Goal: Information Seeking & Learning: Learn about a topic

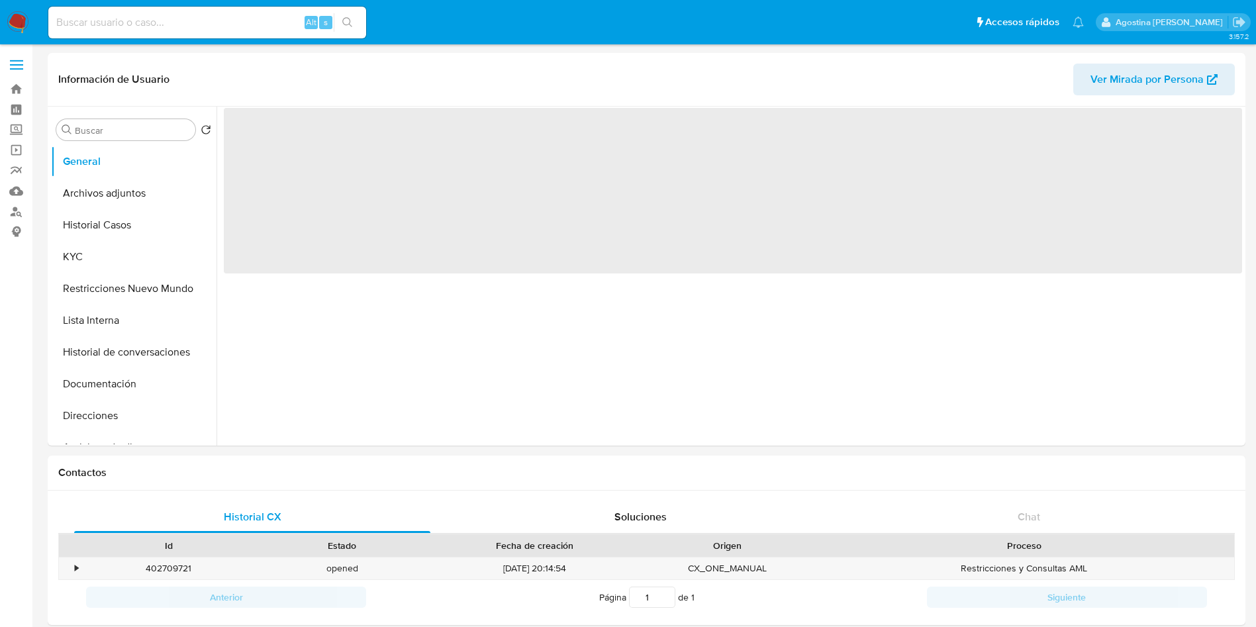
click at [106, 199] on button "Archivos adjuntos" at bounding box center [134, 193] width 166 height 32
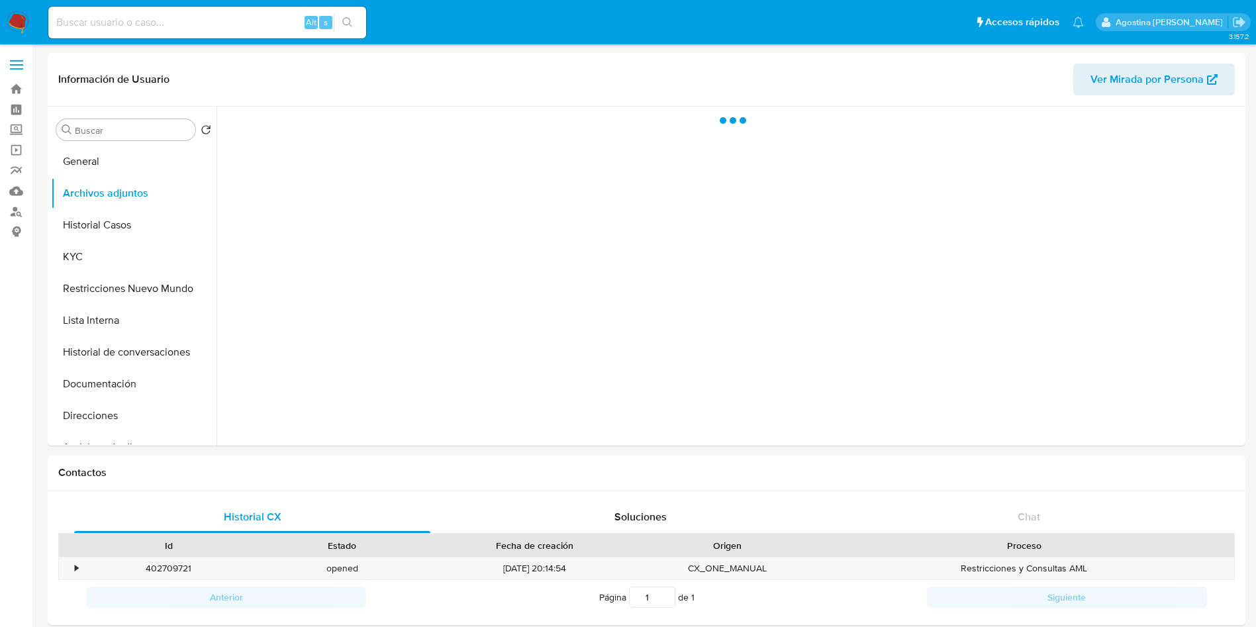
select select "10"
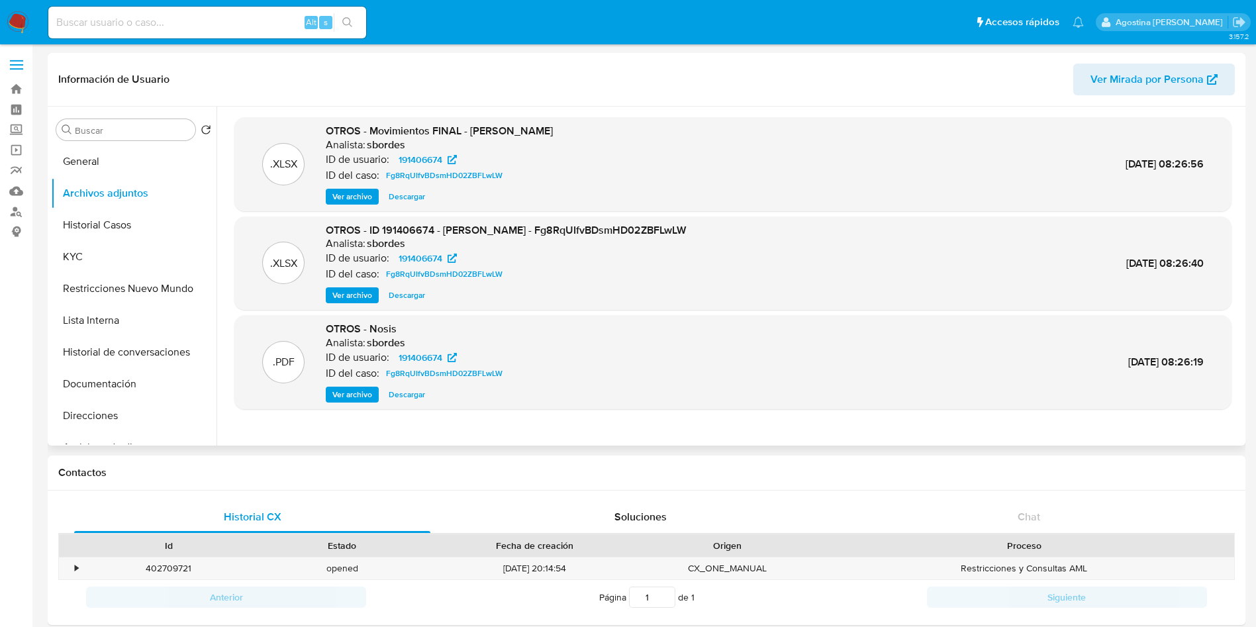
click at [355, 290] on span "Ver archivo" at bounding box center [352, 295] width 40 height 13
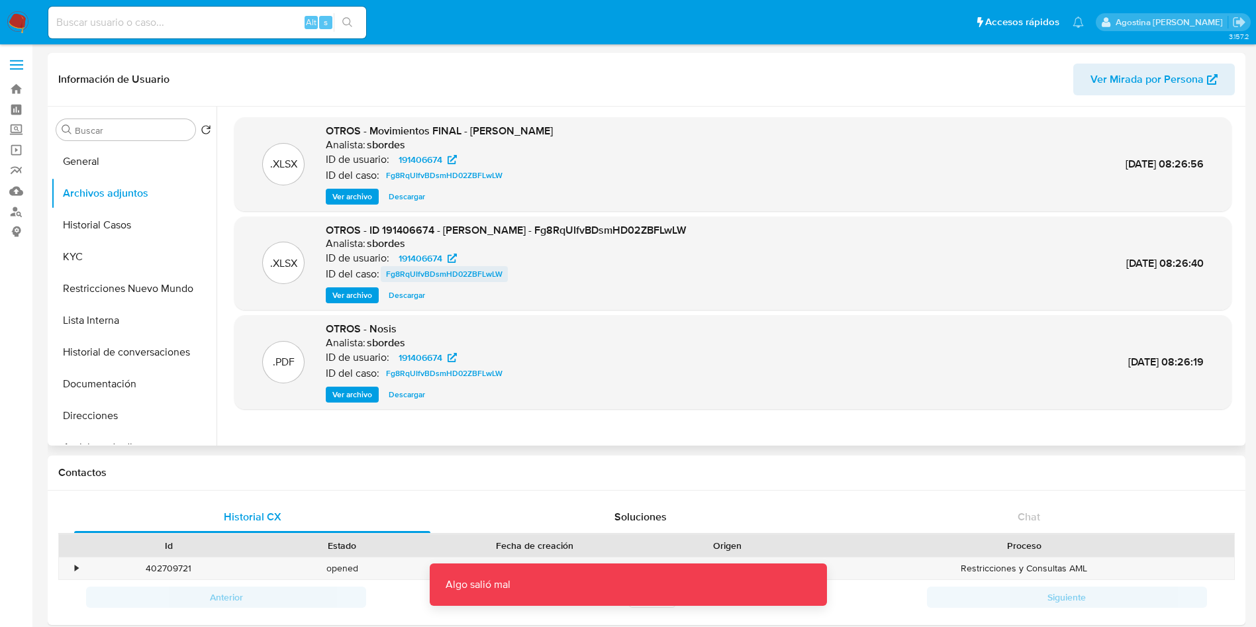
click at [448, 270] on span "Fg8RqUIfvBDsmHD02ZBFLwLW" at bounding box center [444, 274] width 117 height 16
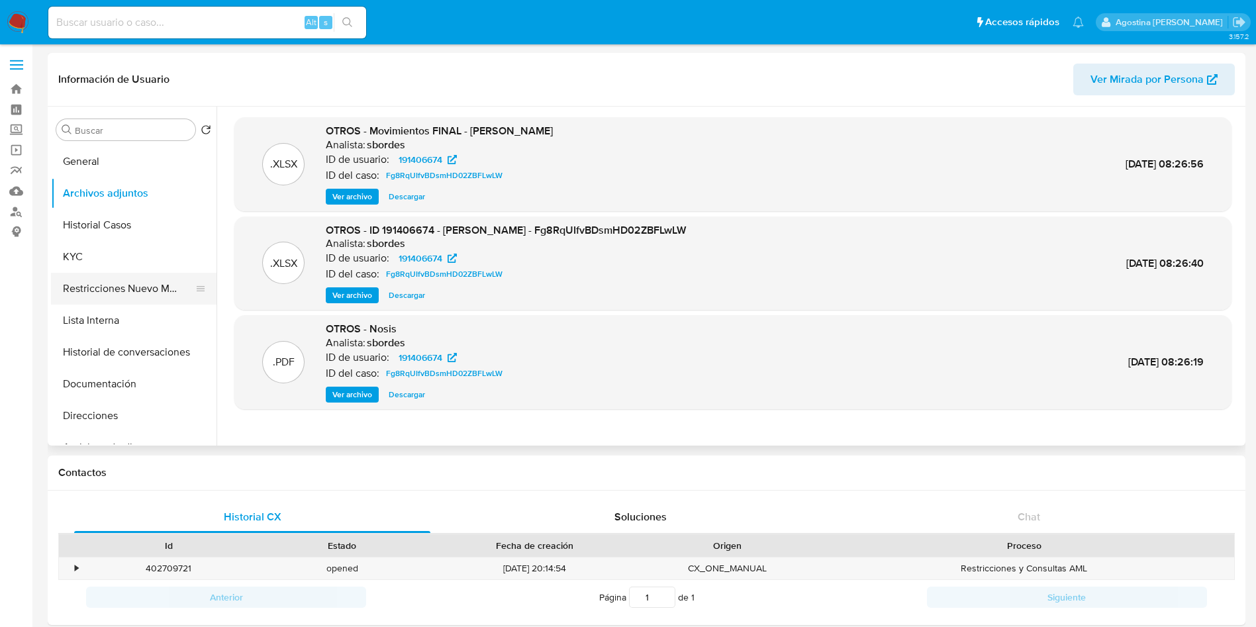
click at [144, 283] on button "Restricciones Nuevo Mundo" at bounding box center [128, 289] width 155 height 32
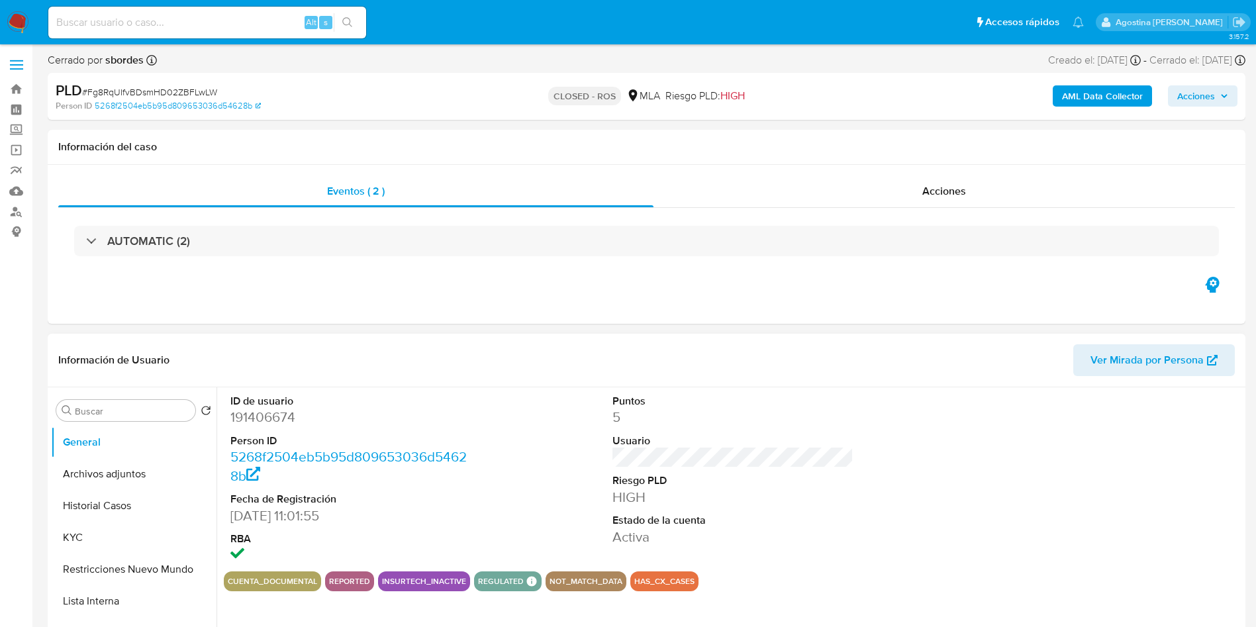
select select "10"
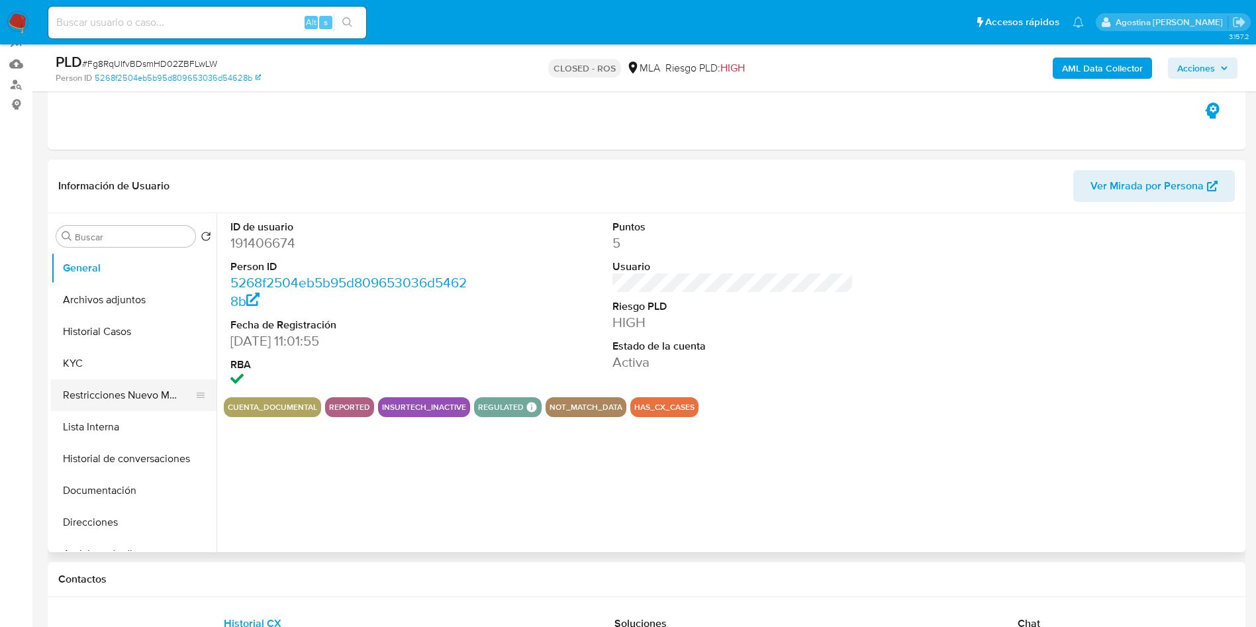
scroll to position [199, 0]
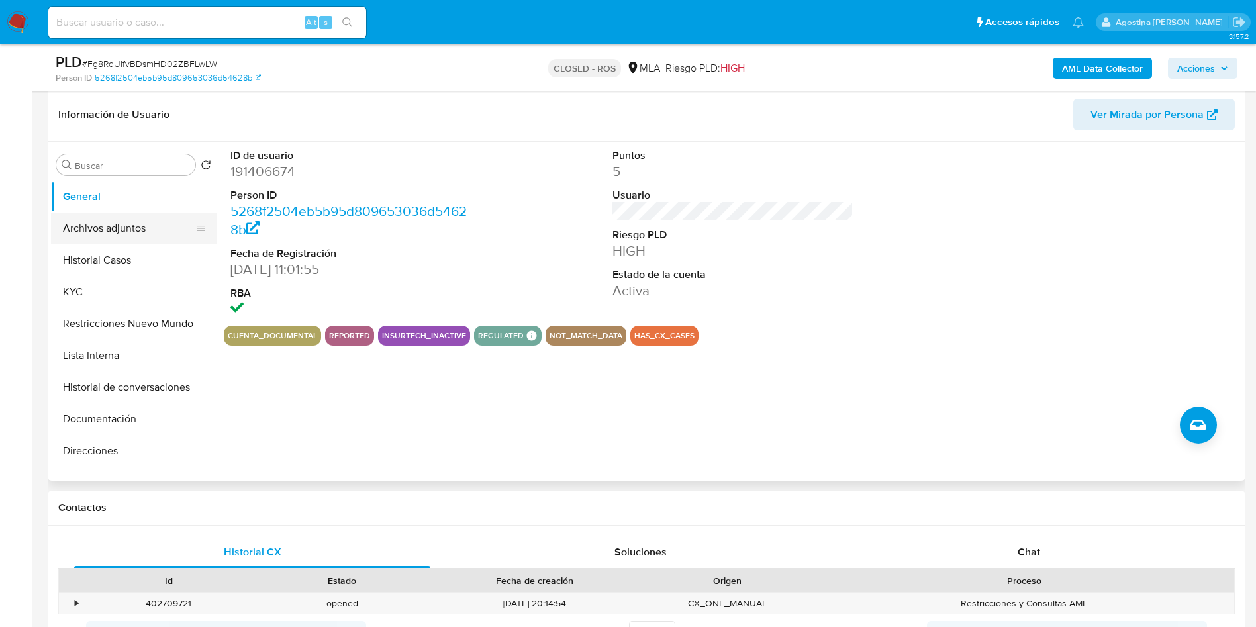
click at [101, 237] on button "Archivos adjuntos" at bounding box center [128, 229] width 155 height 32
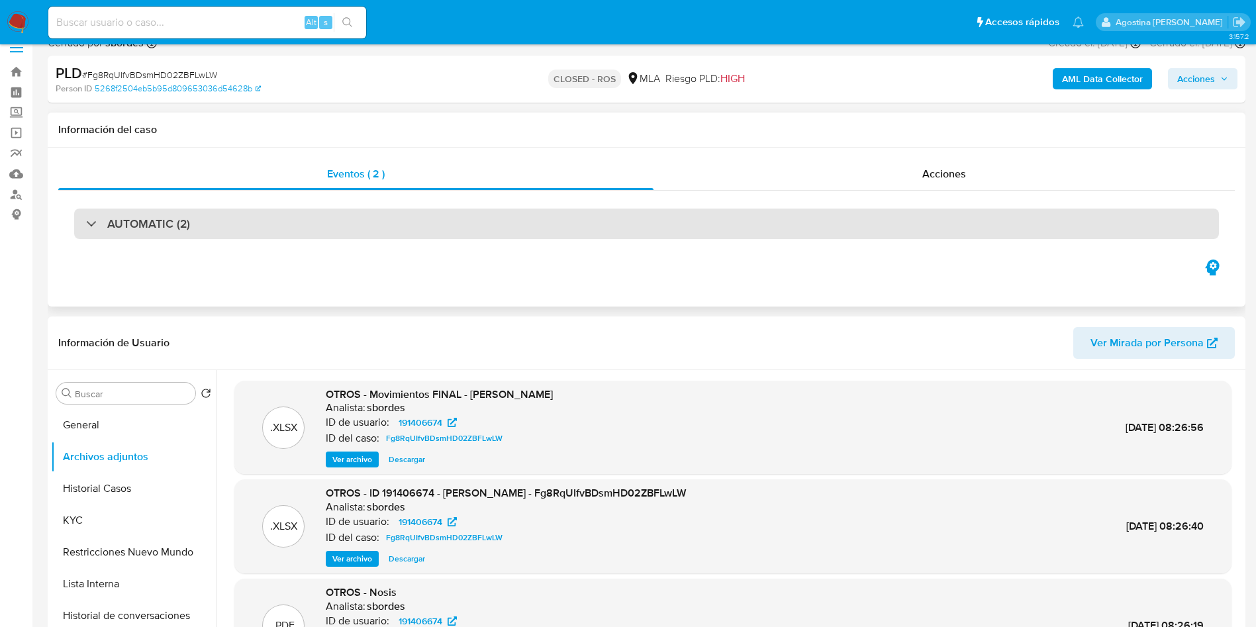
scroll to position [0, 0]
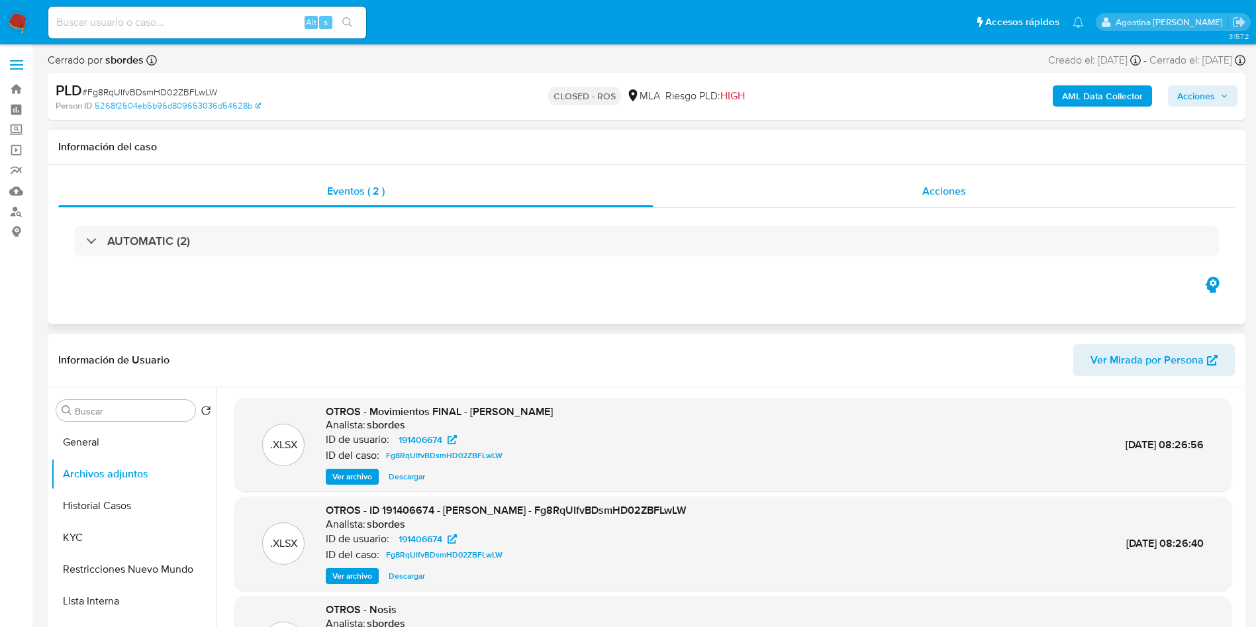
click at [897, 183] on div "Acciones" at bounding box center [944, 192] width 581 height 32
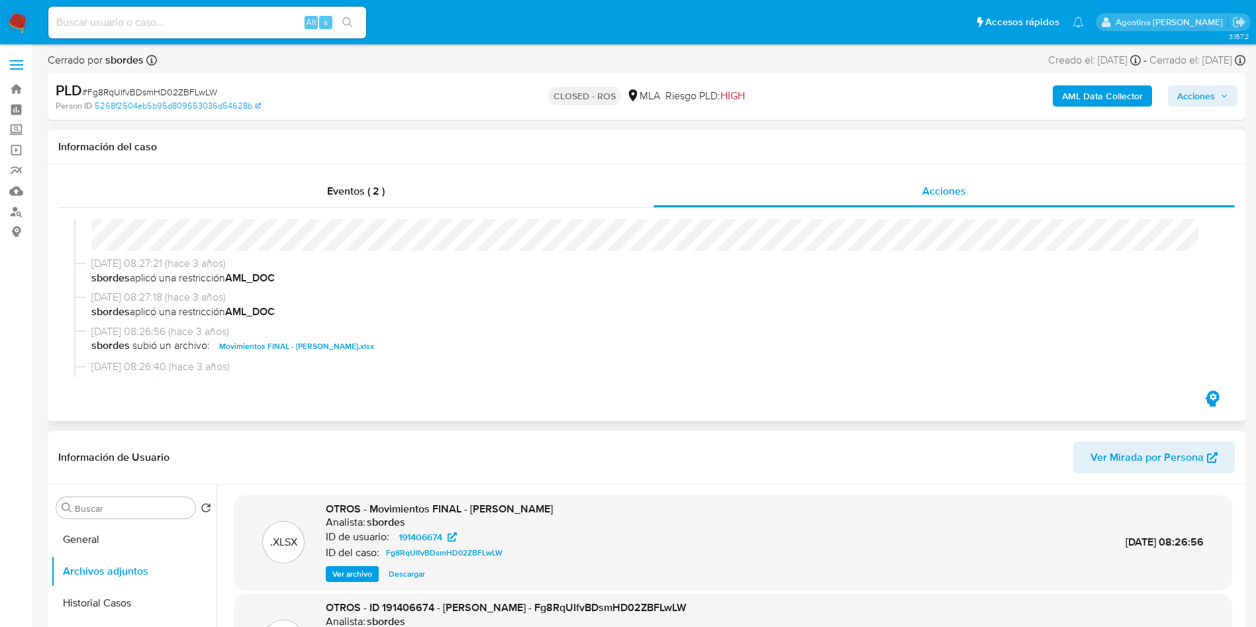
scroll to position [894, 0]
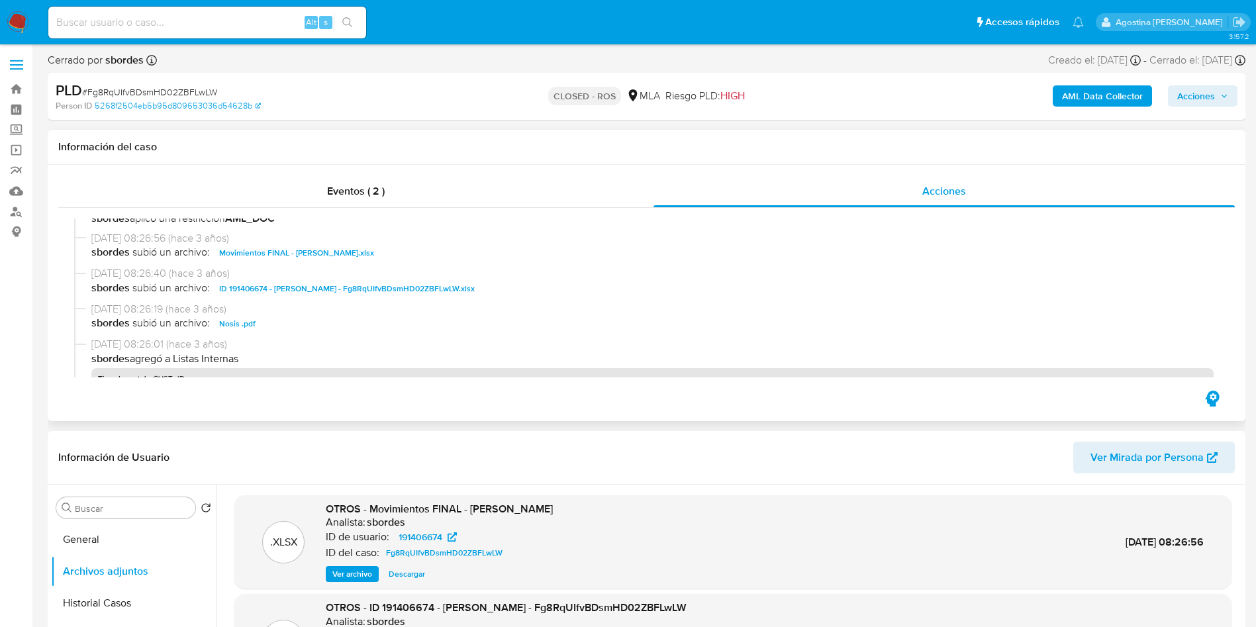
click at [379, 287] on span "ID 191406674 - Ayelen Ferreyra - Fg8RqUIfvBDsmHD02ZBFLwLW.xlsx" at bounding box center [347, 289] width 256 height 16
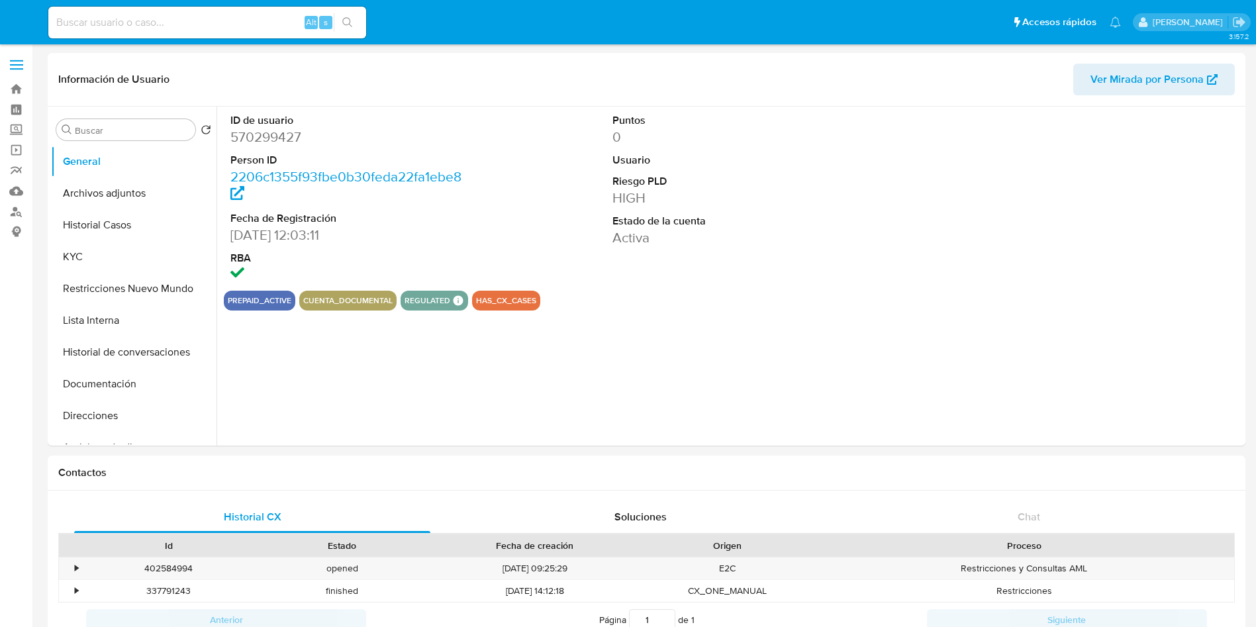
select select "10"
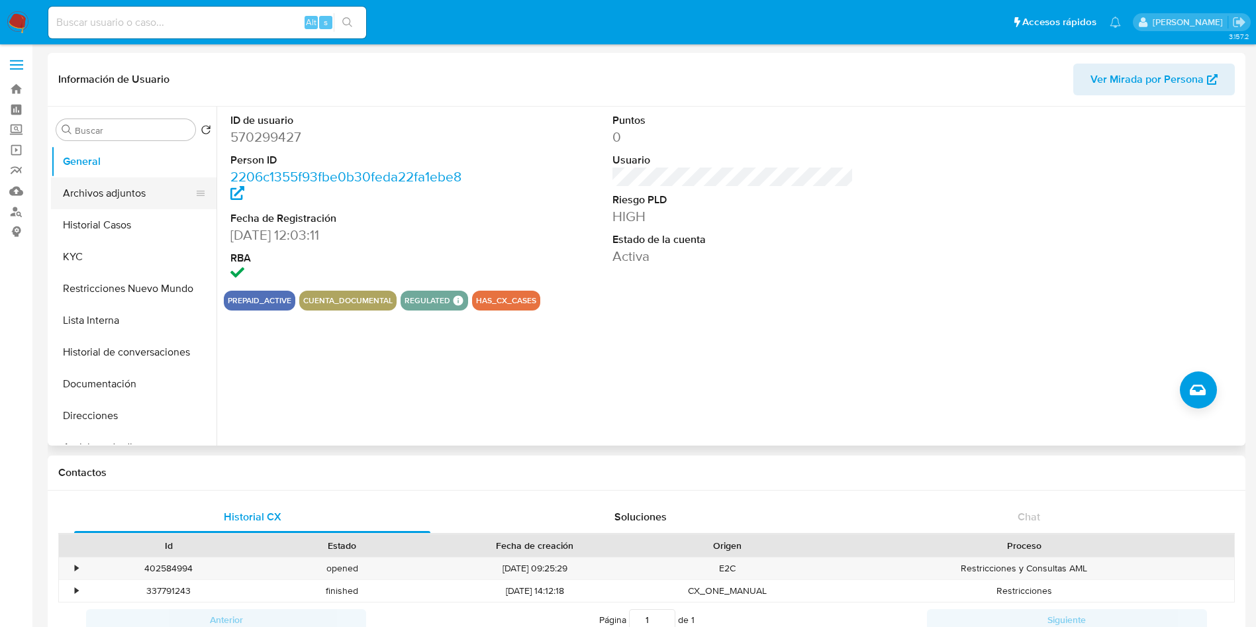
click at [168, 187] on button "Archivos adjuntos" at bounding box center [128, 193] width 155 height 32
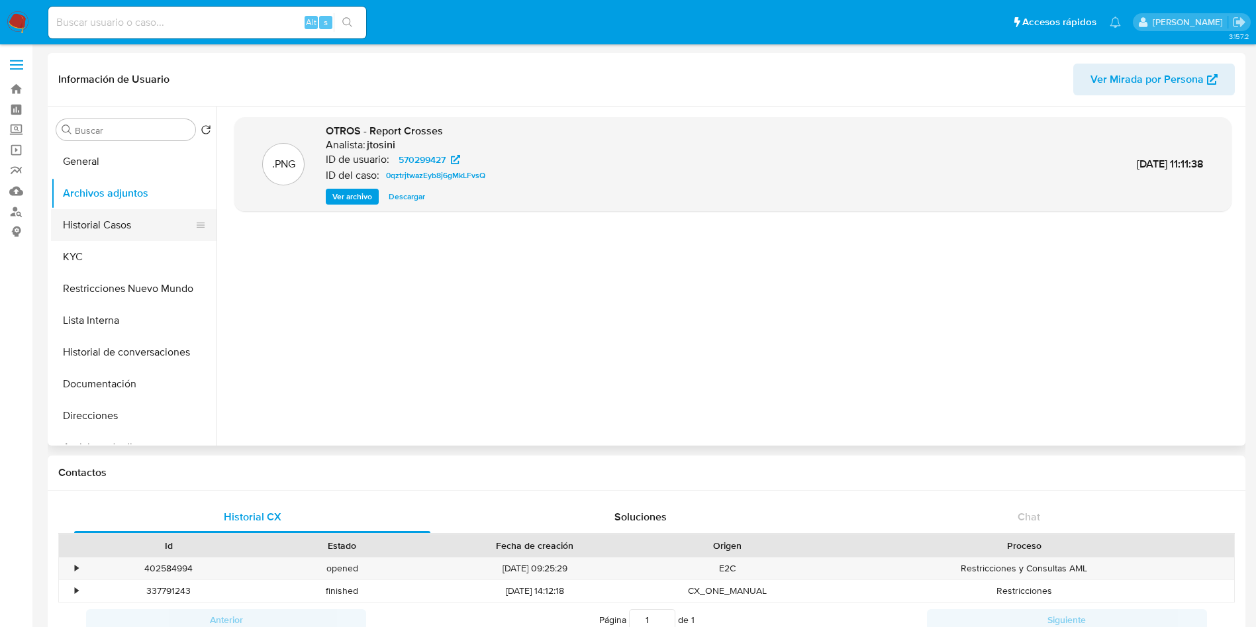
click at [134, 215] on button "Historial Casos" at bounding box center [128, 225] width 155 height 32
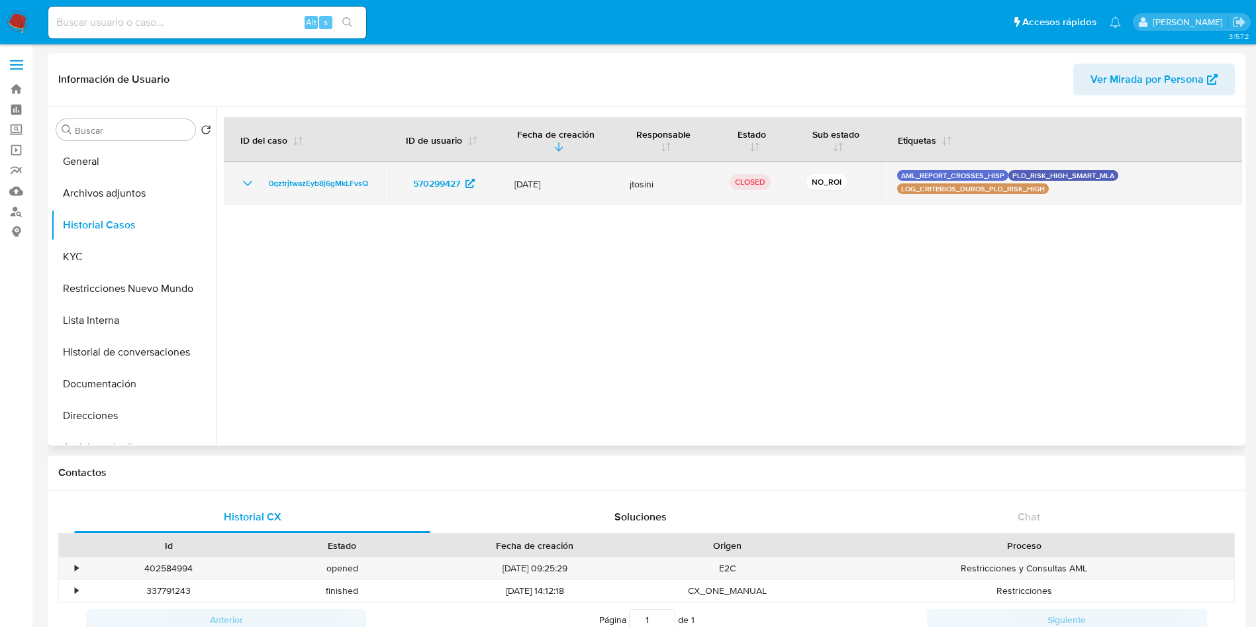
click at [246, 176] on icon "Mostrar/Ocultar" at bounding box center [248, 184] width 16 height 16
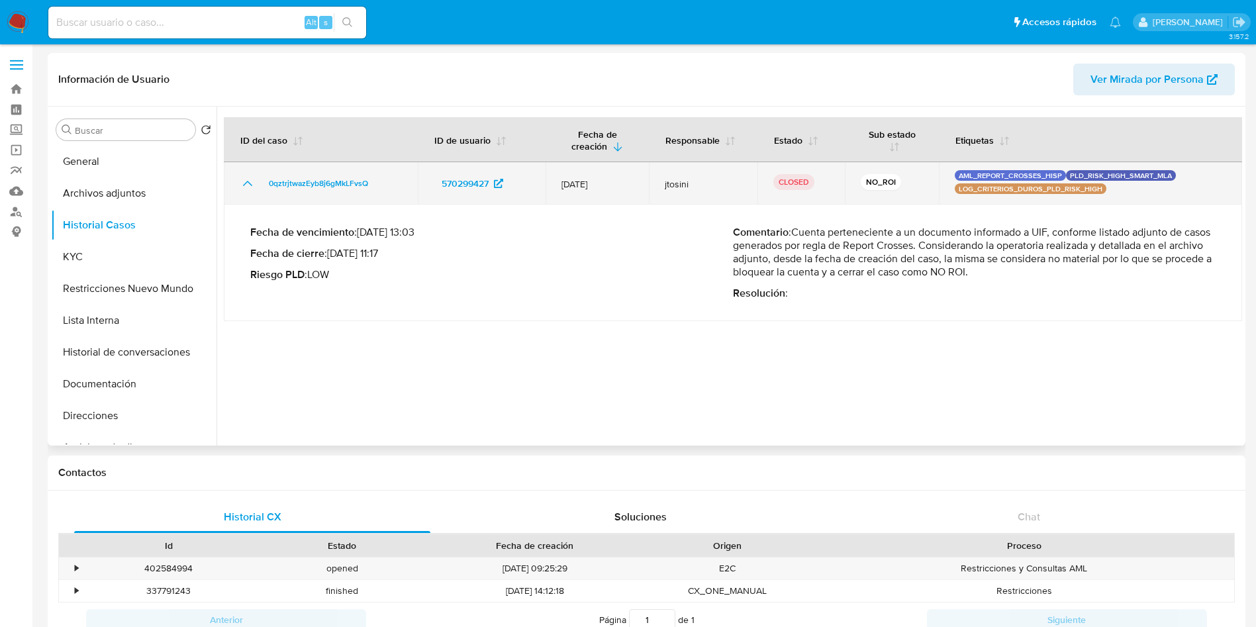
click at [246, 176] on icon "Mostrar/Ocultar" at bounding box center [248, 184] width 16 height 16
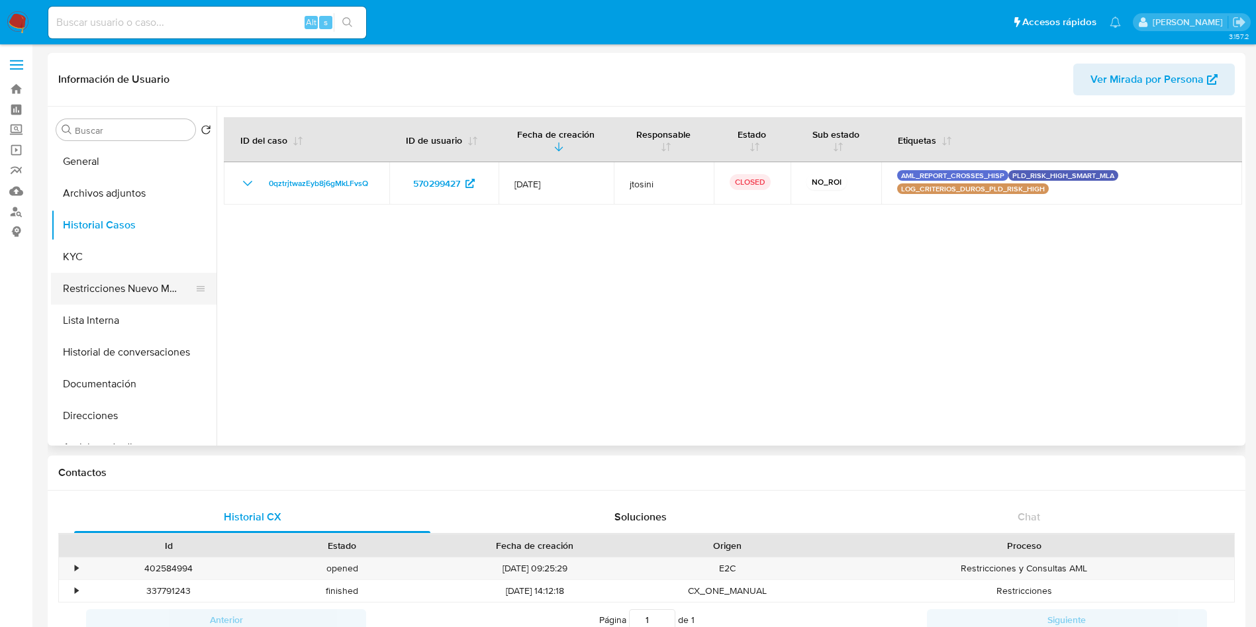
click at [160, 293] on button "Restricciones Nuevo Mundo" at bounding box center [128, 289] width 155 height 32
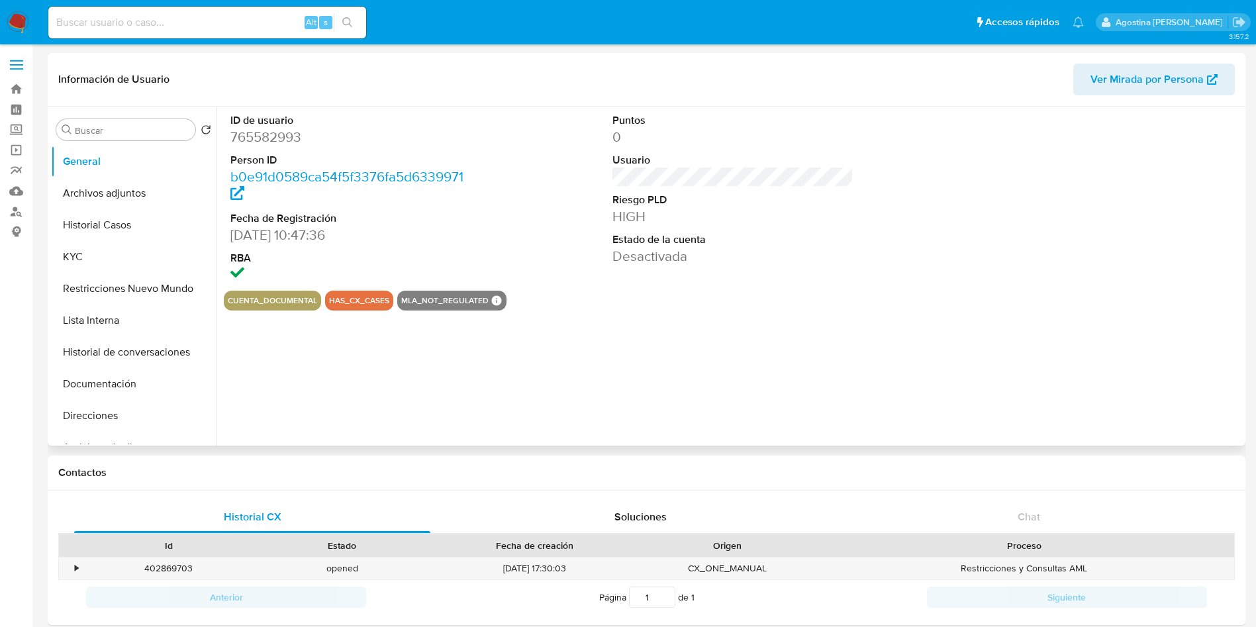
select select "10"
click at [167, 187] on button "Archivos adjuntos" at bounding box center [128, 193] width 155 height 32
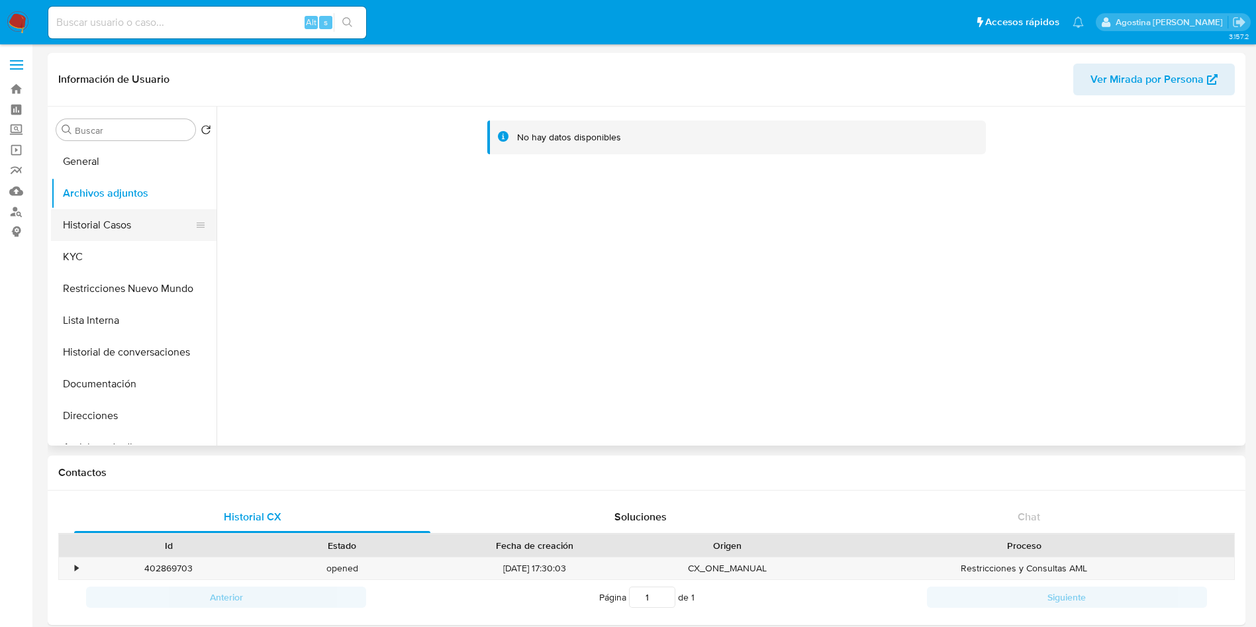
click at [76, 210] on button "Historial Casos" at bounding box center [128, 225] width 155 height 32
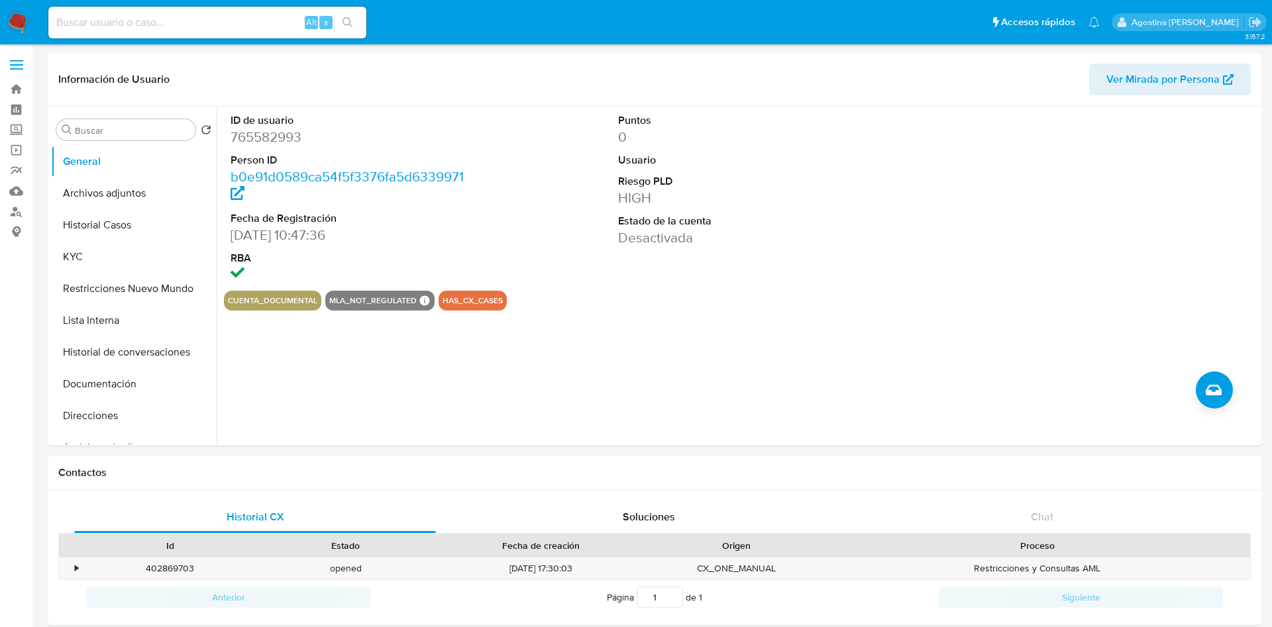
select select "10"
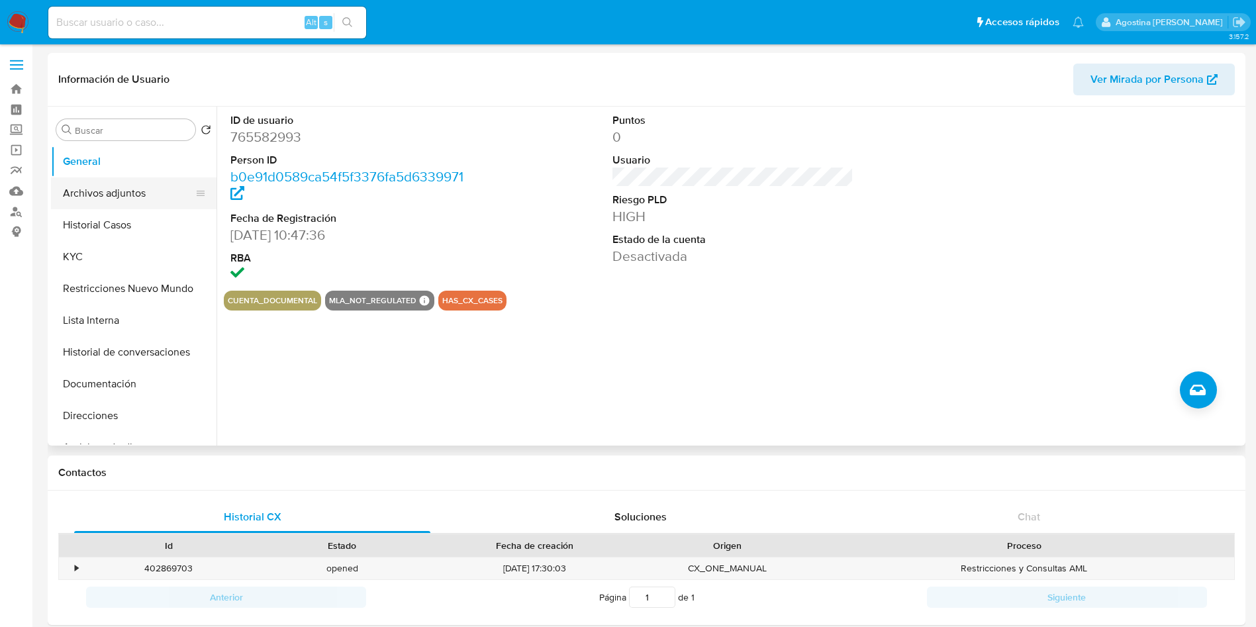
click at [142, 182] on button "Archivos adjuntos" at bounding box center [128, 193] width 155 height 32
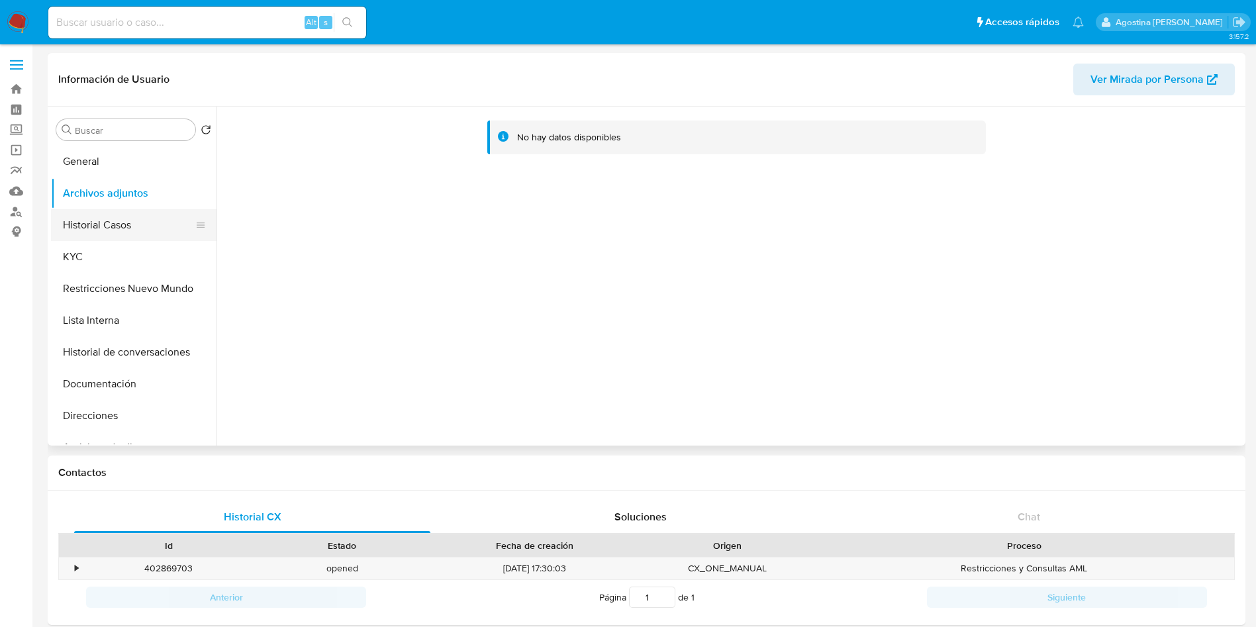
click at [123, 211] on button "Historial Casos" at bounding box center [128, 225] width 155 height 32
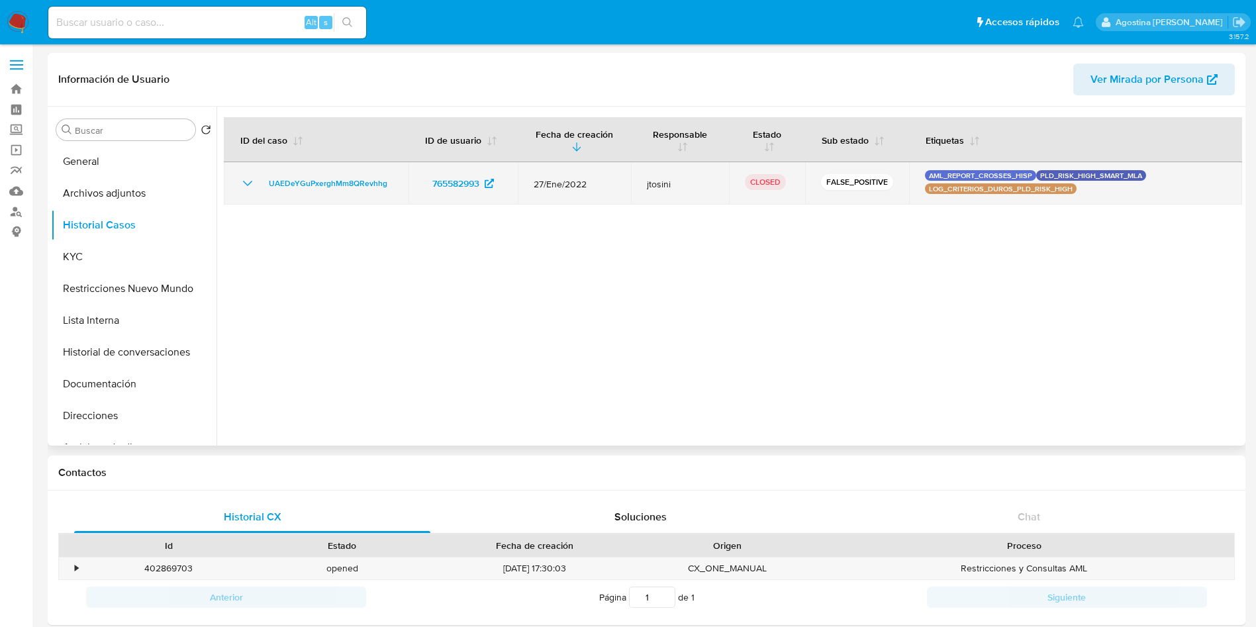
click at [248, 176] on icon "Mostrar/Ocultar" at bounding box center [248, 184] width 16 height 16
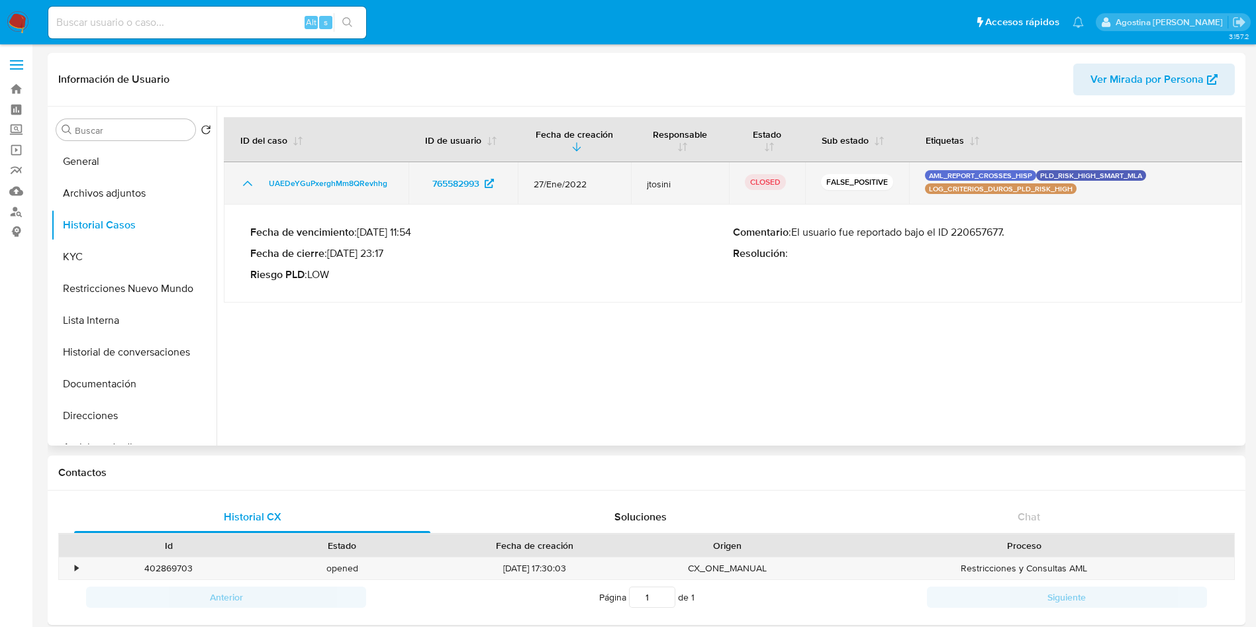
click at [248, 176] on icon "Mostrar/Ocultar" at bounding box center [248, 184] width 16 height 16
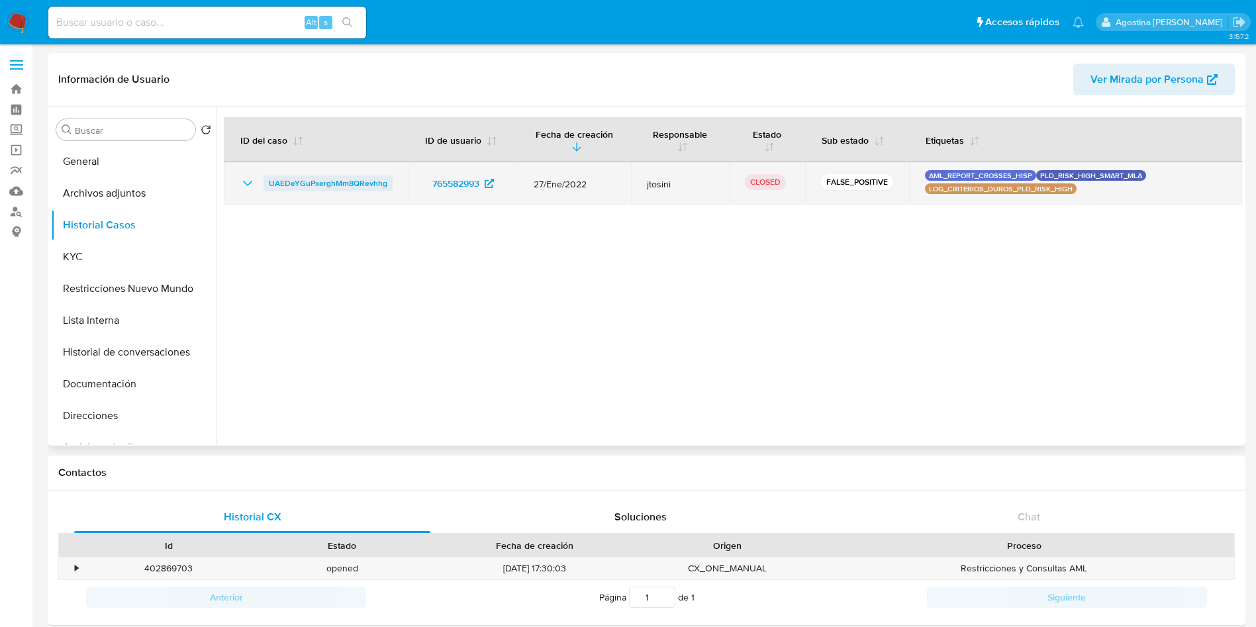
click at [283, 186] on span "UAEDeYGuPxerghMm8QRevhhg" at bounding box center [328, 184] width 119 height 16
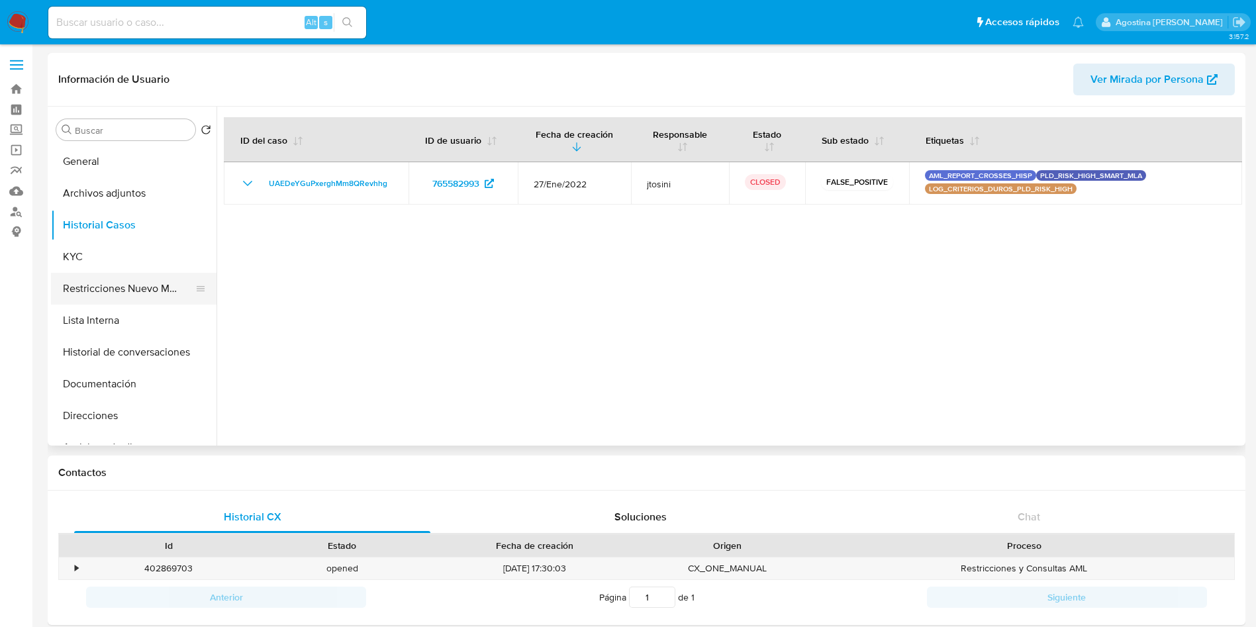
click at [156, 282] on button "Restricciones Nuevo Mundo" at bounding box center [128, 289] width 155 height 32
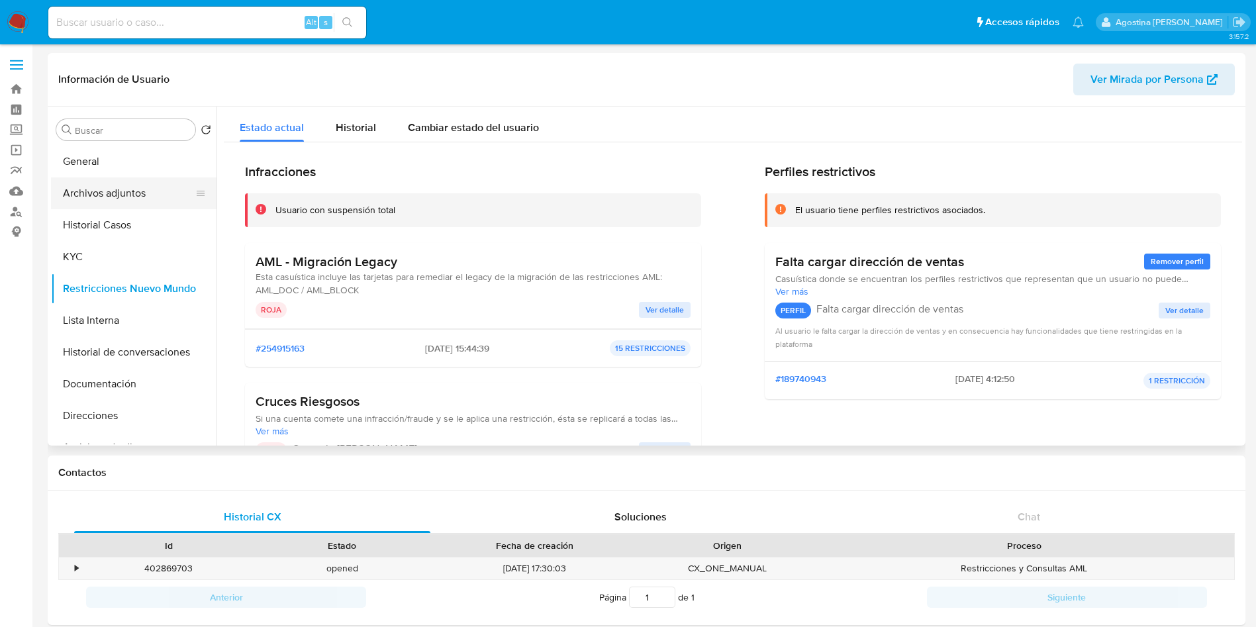
click at [127, 188] on button "Archivos adjuntos" at bounding box center [128, 193] width 155 height 32
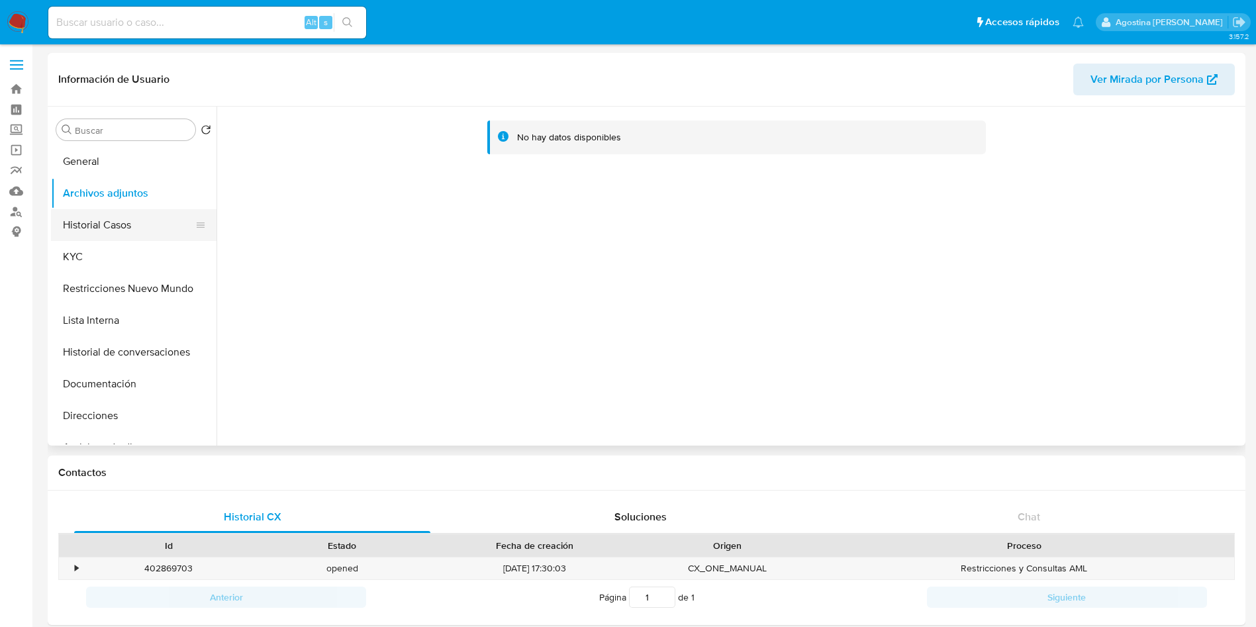
click at [164, 215] on button "Historial Casos" at bounding box center [128, 225] width 155 height 32
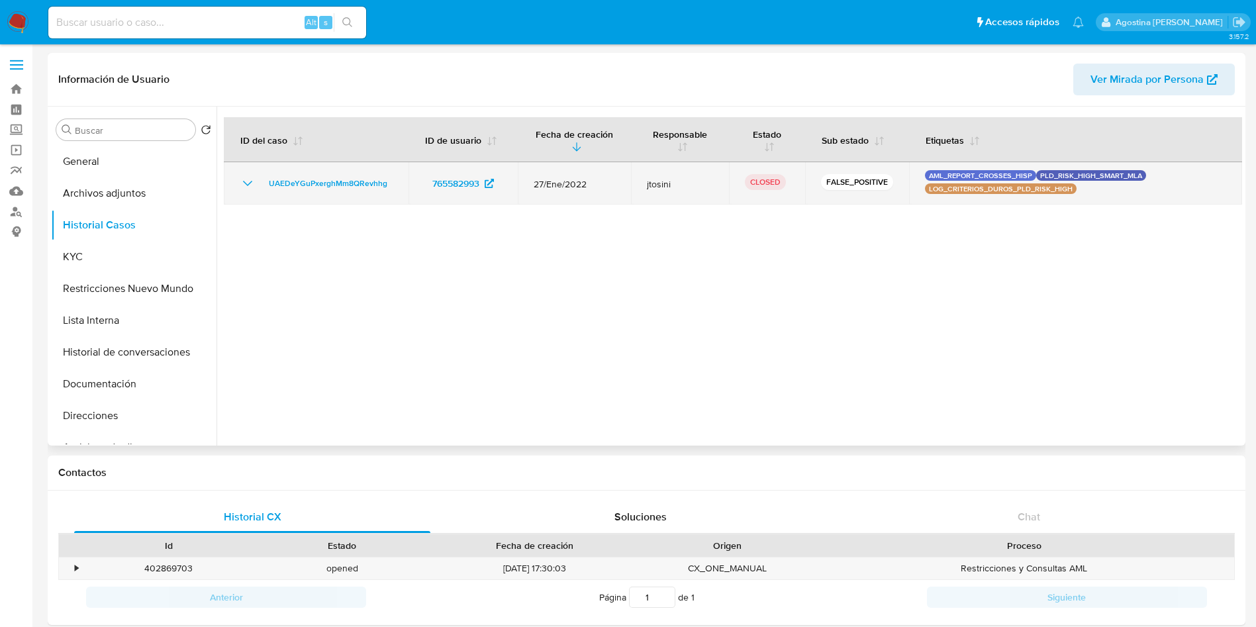
click at [251, 186] on icon "Mostrar/Ocultar" at bounding box center [248, 184] width 16 height 16
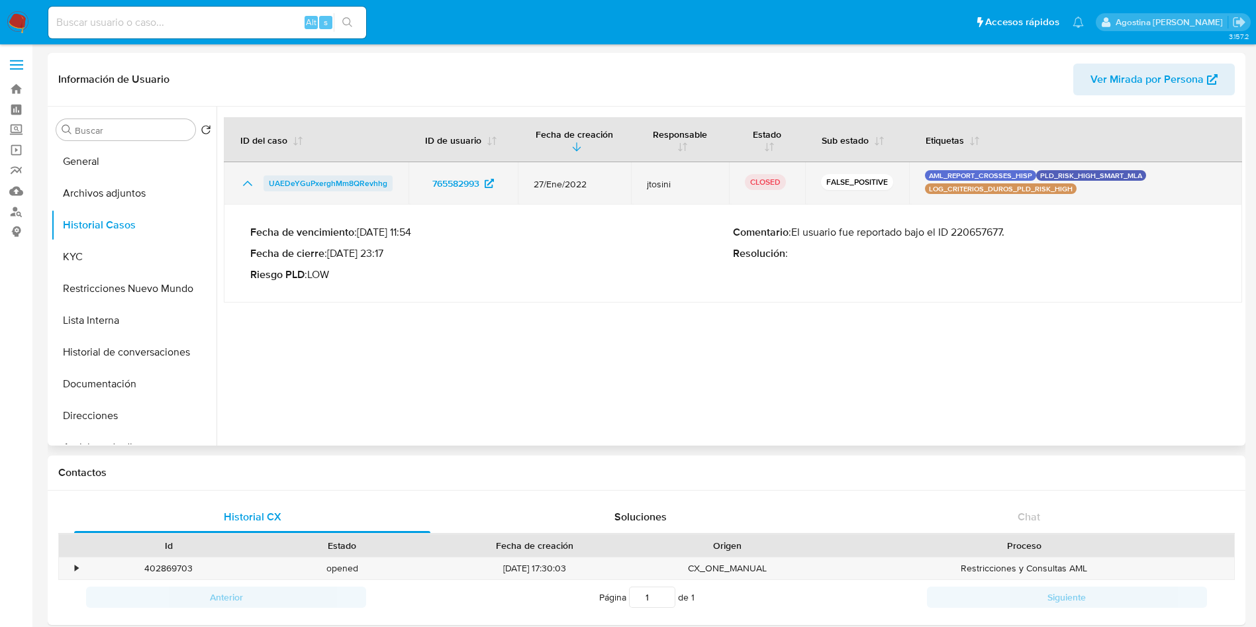
click at [336, 184] on span "UAEDeYGuPxerghMm8QRevhhg" at bounding box center [328, 184] width 119 height 16
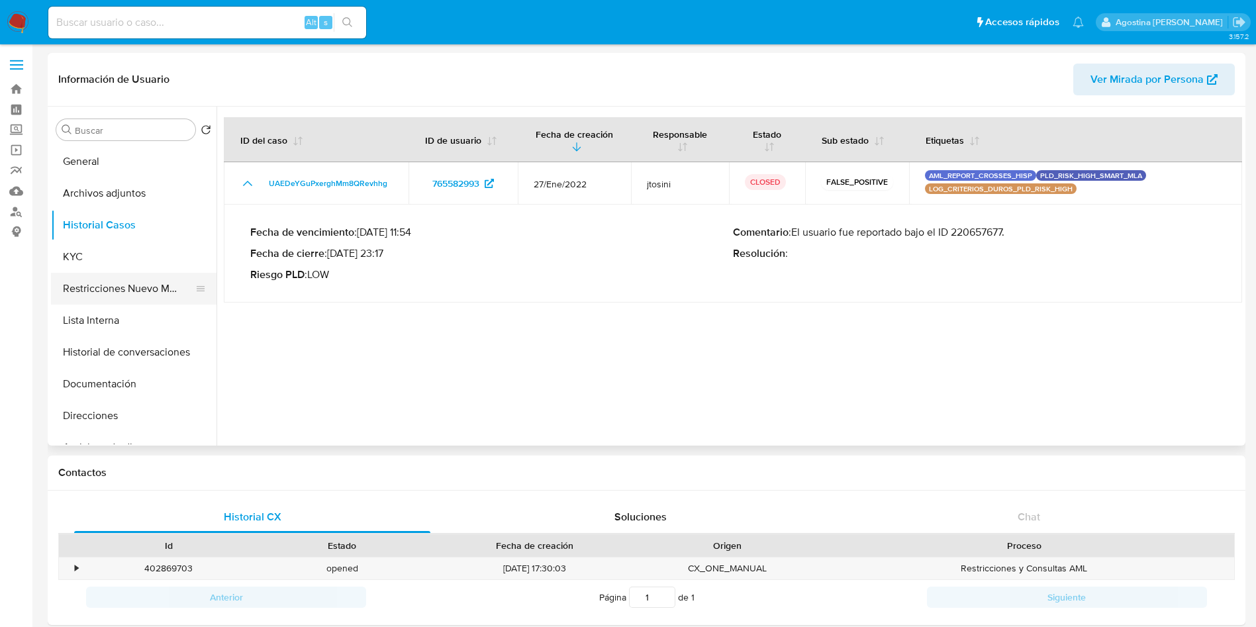
click at [133, 289] on button "Restricciones Nuevo Mundo" at bounding box center [128, 289] width 155 height 32
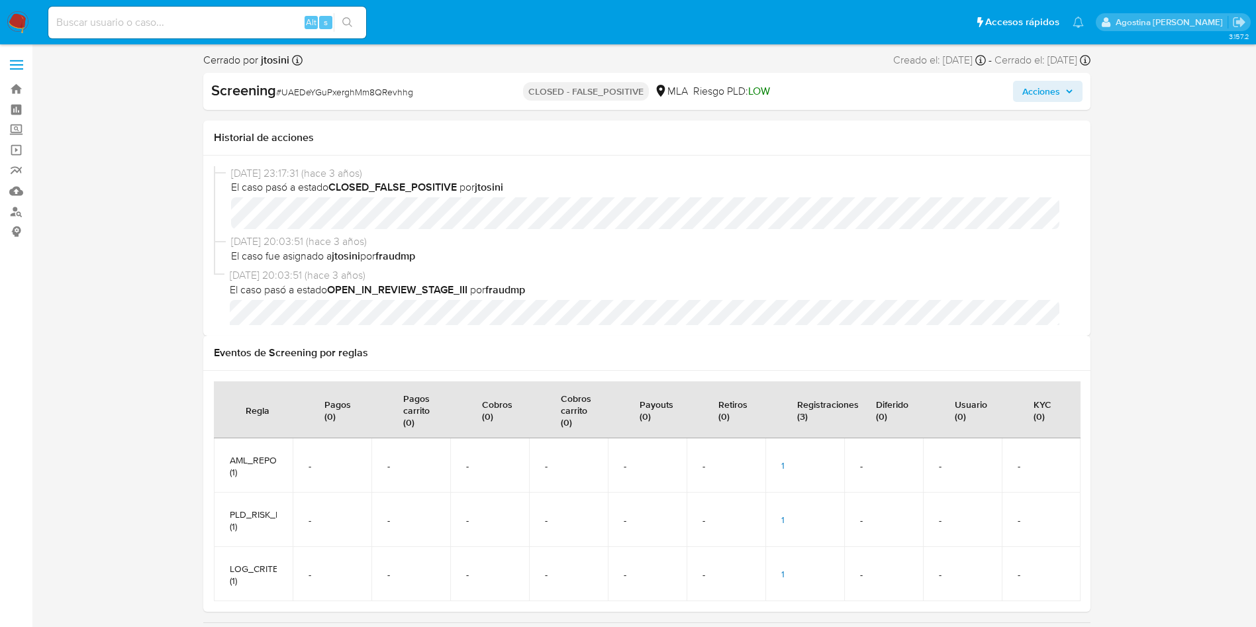
select select "10"
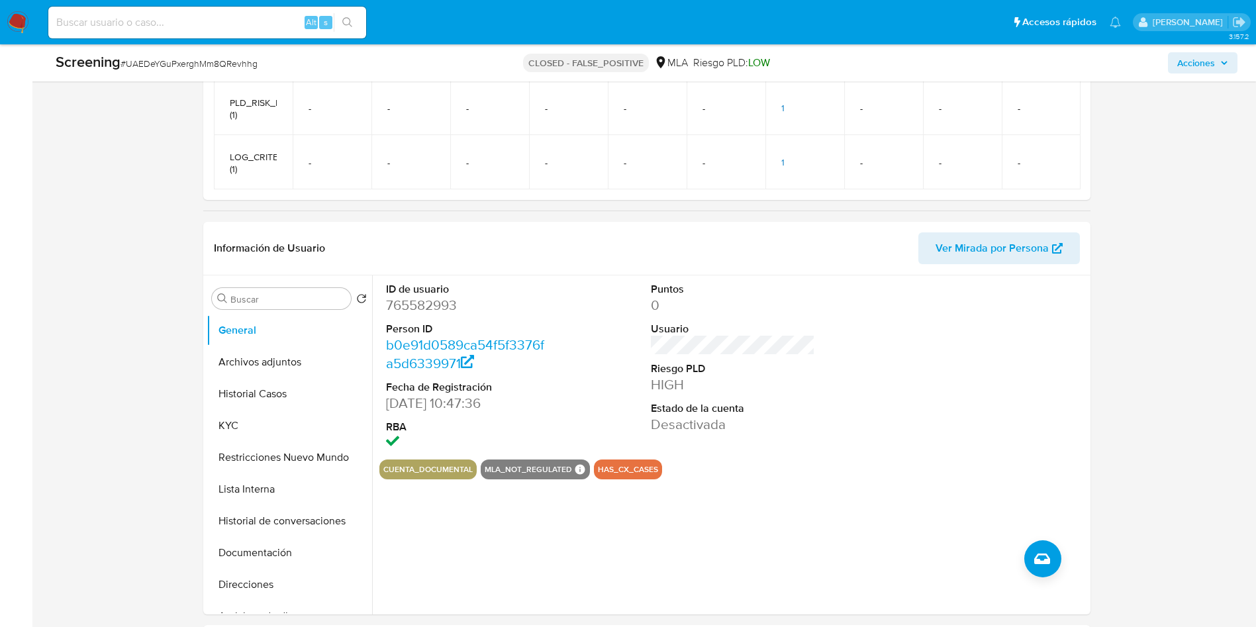
scroll to position [497, 0]
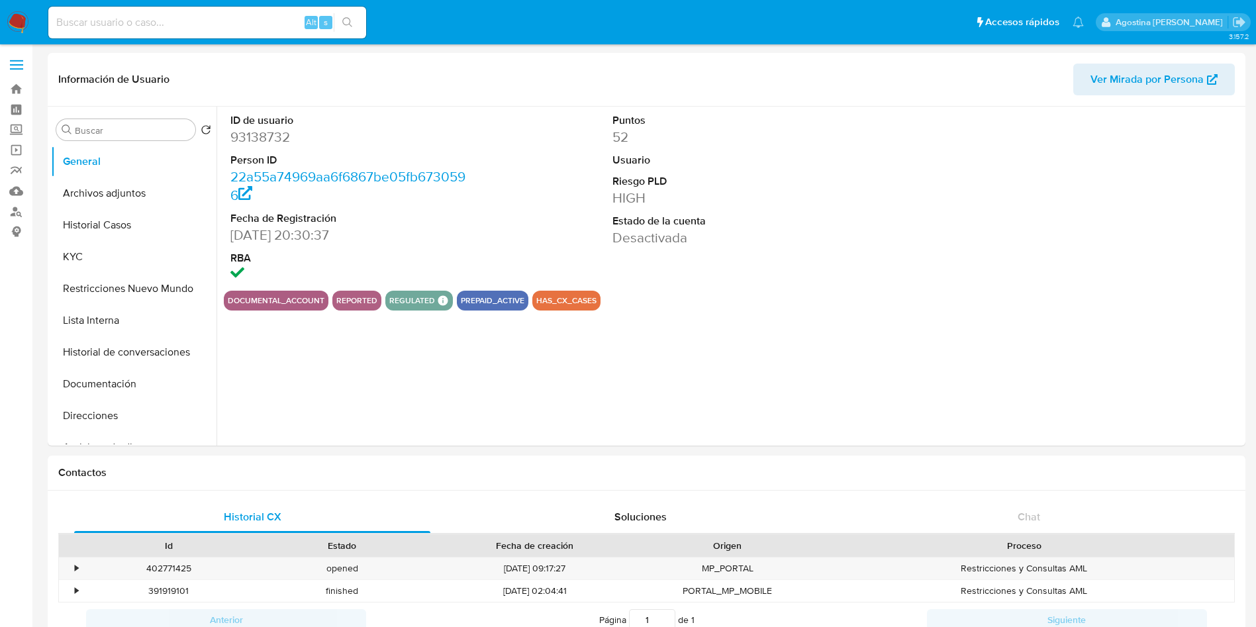
select select "10"
click at [136, 177] on button "Archivos adjuntos" at bounding box center [128, 193] width 155 height 32
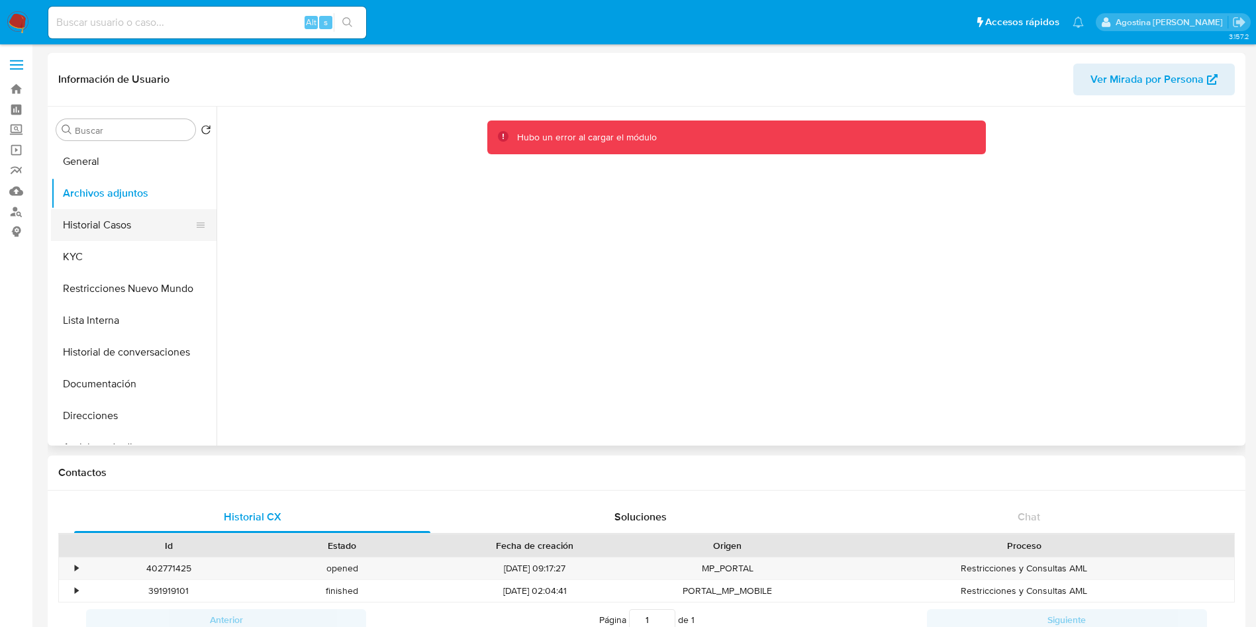
click at [144, 216] on button "Historial Casos" at bounding box center [128, 225] width 155 height 32
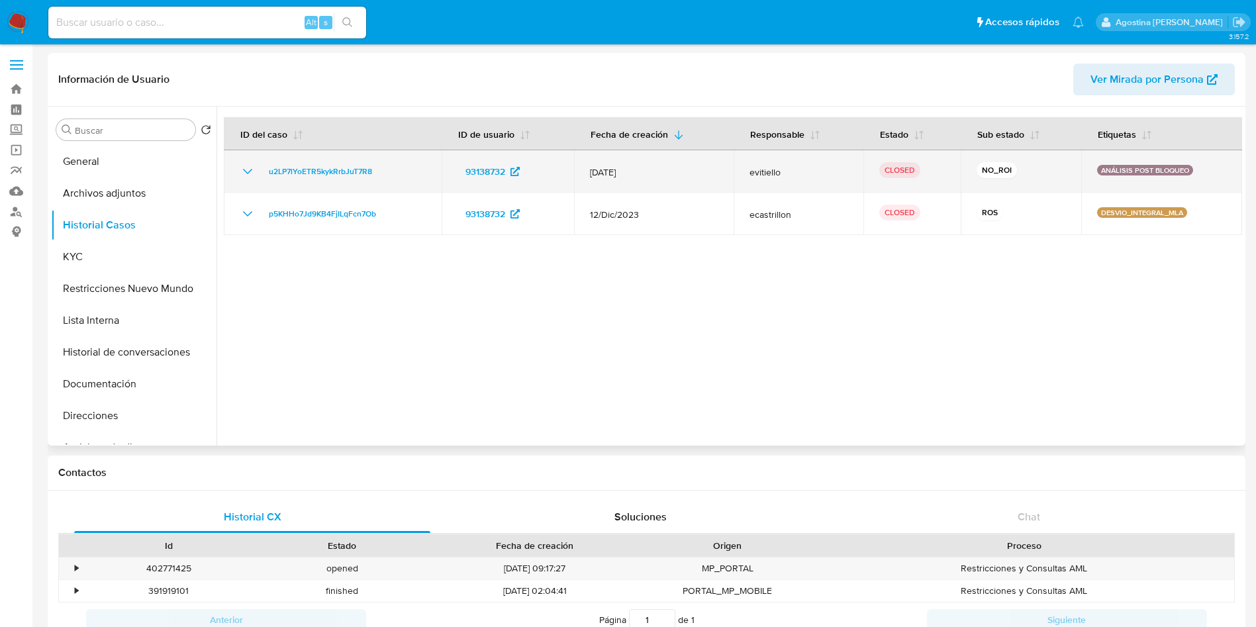
click at [251, 168] on icon "Mostrar/Ocultar" at bounding box center [248, 172] width 16 height 16
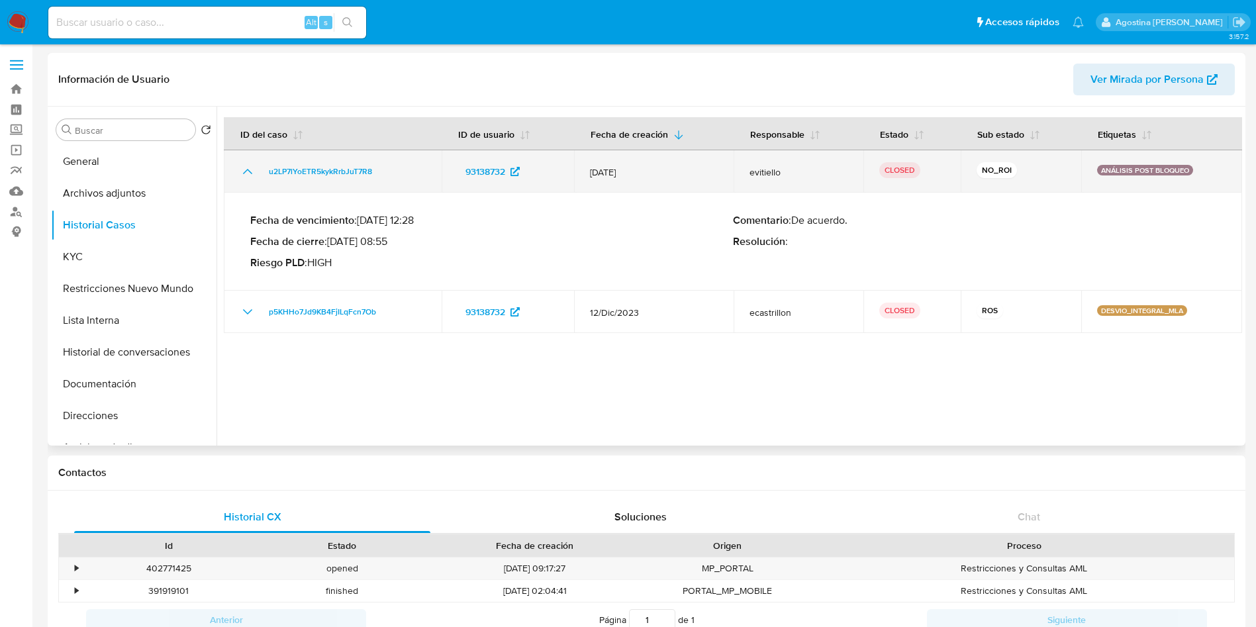
click at [251, 169] on icon "Mostrar/Ocultar" at bounding box center [248, 172] width 16 height 16
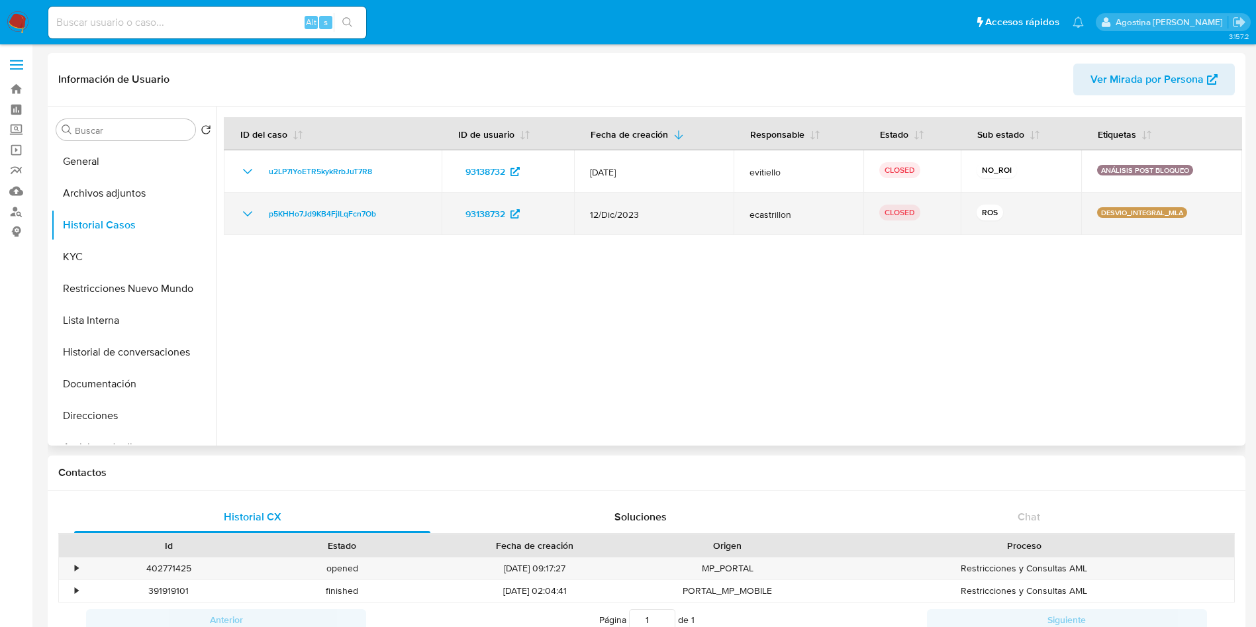
click at [248, 216] on icon "Mostrar/Ocultar" at bounding box center [248, 214] width 16 height 16
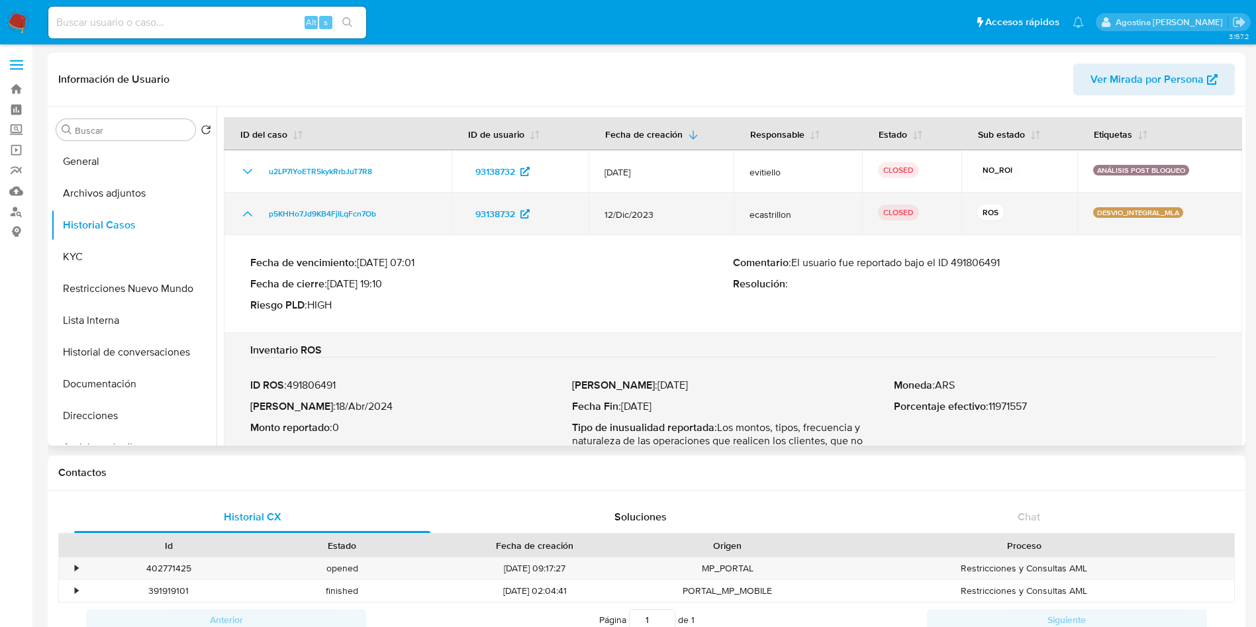
click at [248, 210] on icon "Mostrar/Ocultar" at bounding box center [248, 214] width 16 height 16
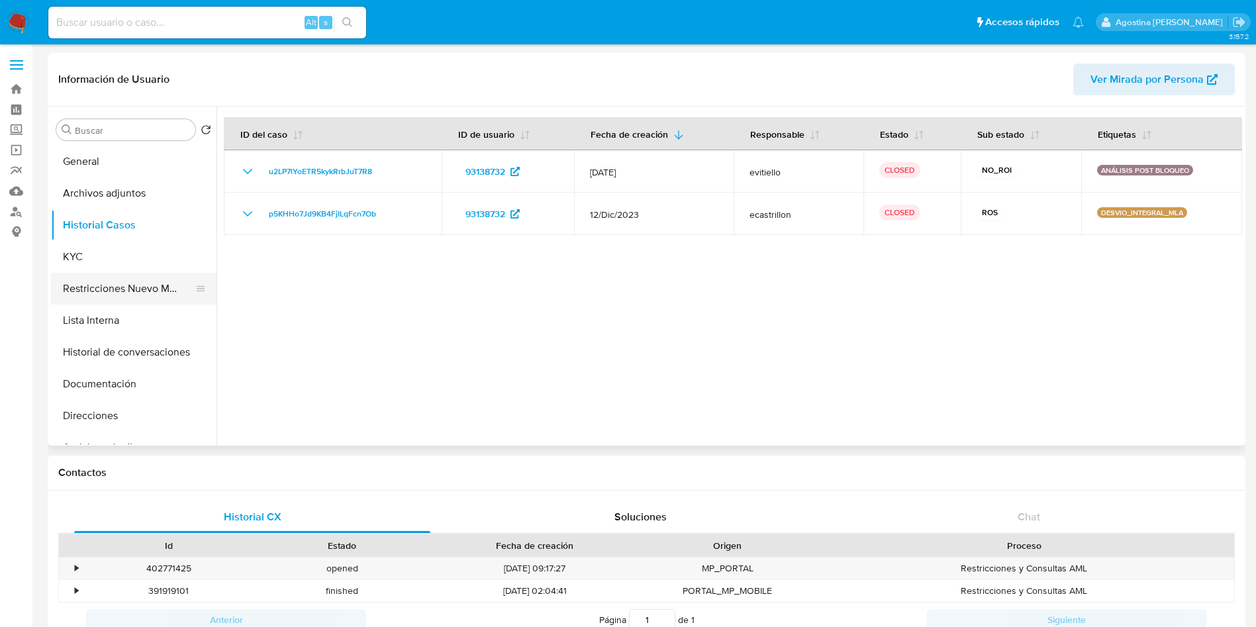
click at [142, 283] on button "Restricciones Nuevo Mundo" at bounding box center [128, 289] width 155 height 32
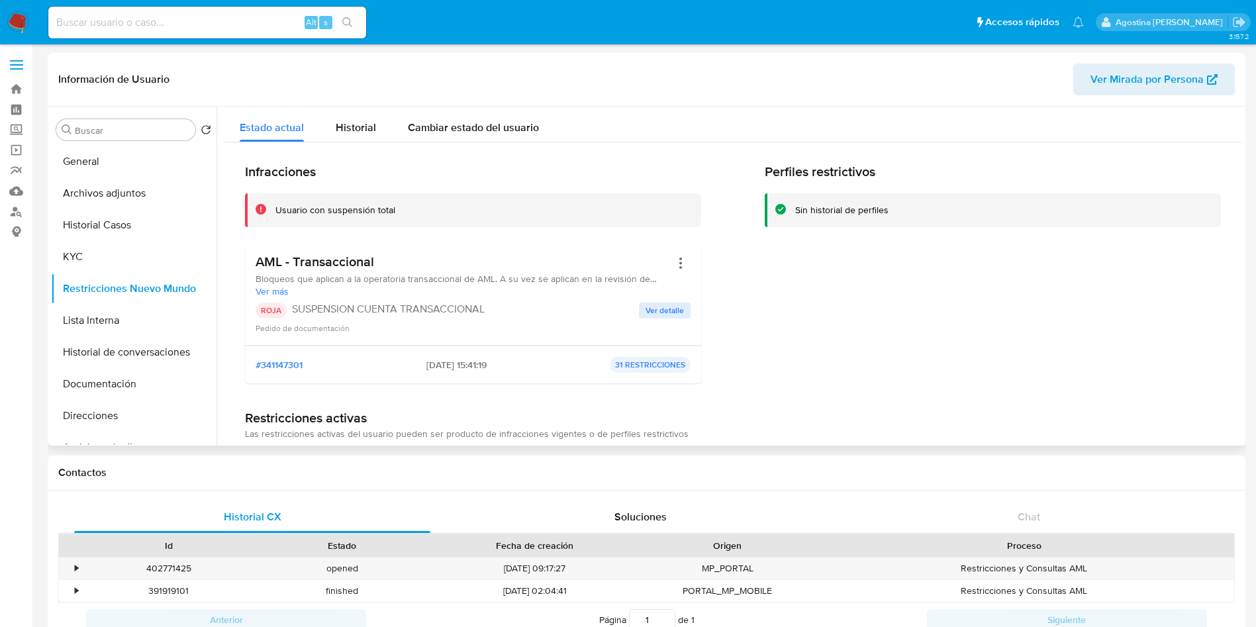
scroll to position [199, 0]
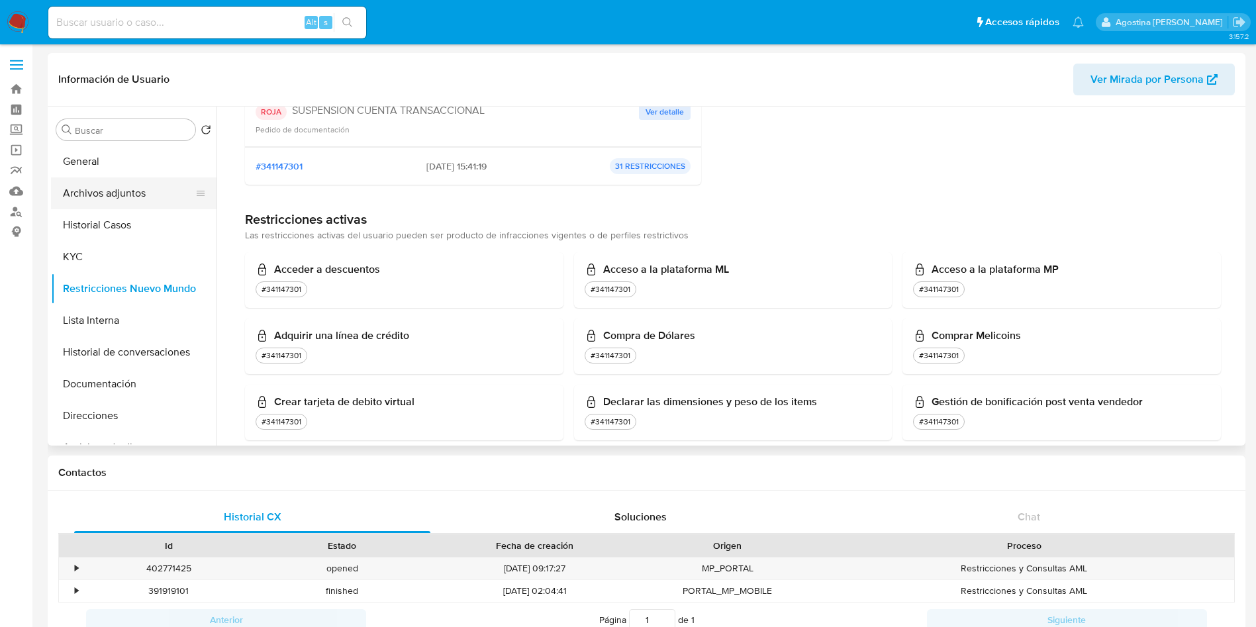
click at [150, 198] on button "Archivos adjuntos" at bounding box center [128, 193] width 155 height 32
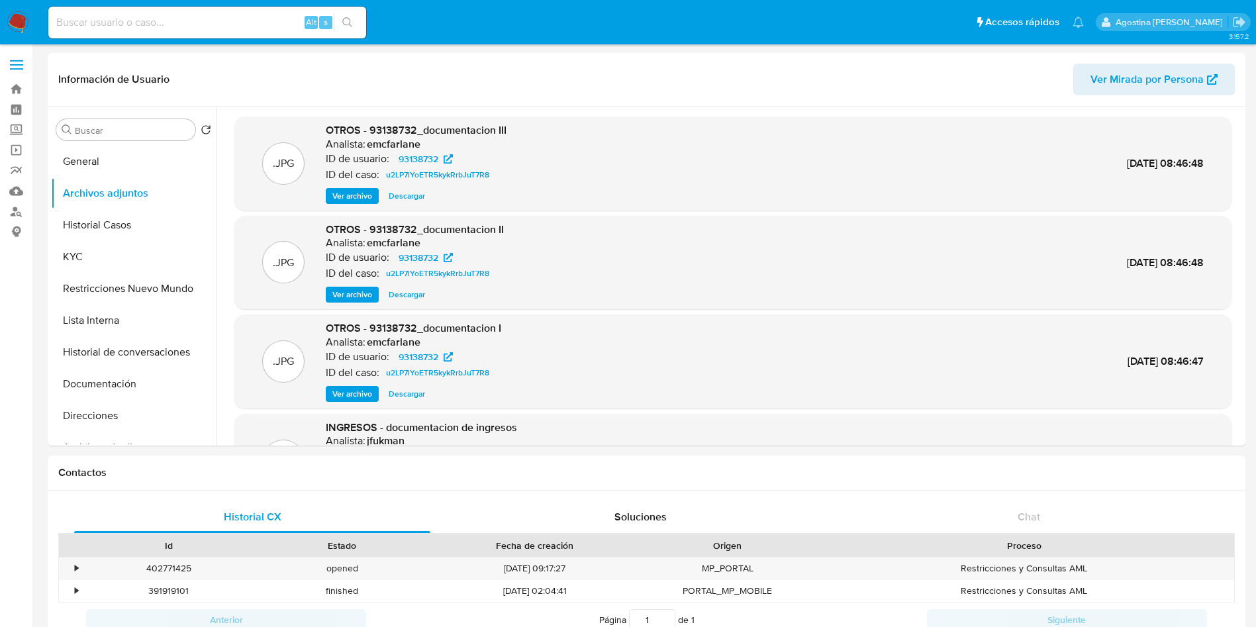
scroll to position [0, 0]
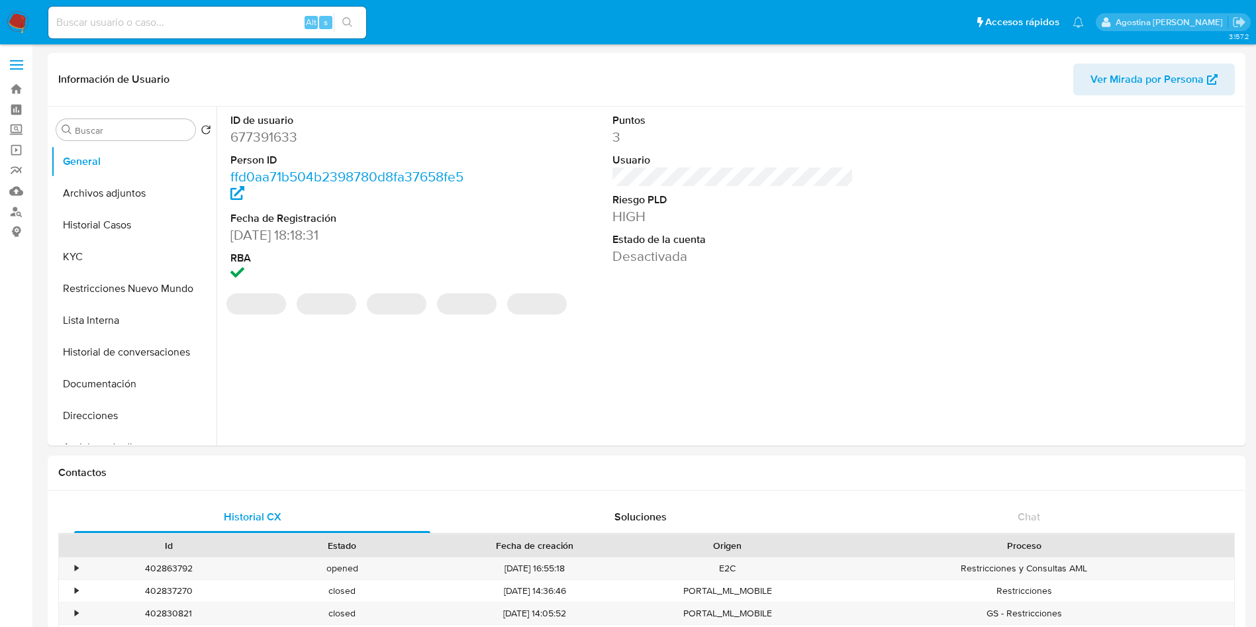
select select "10"
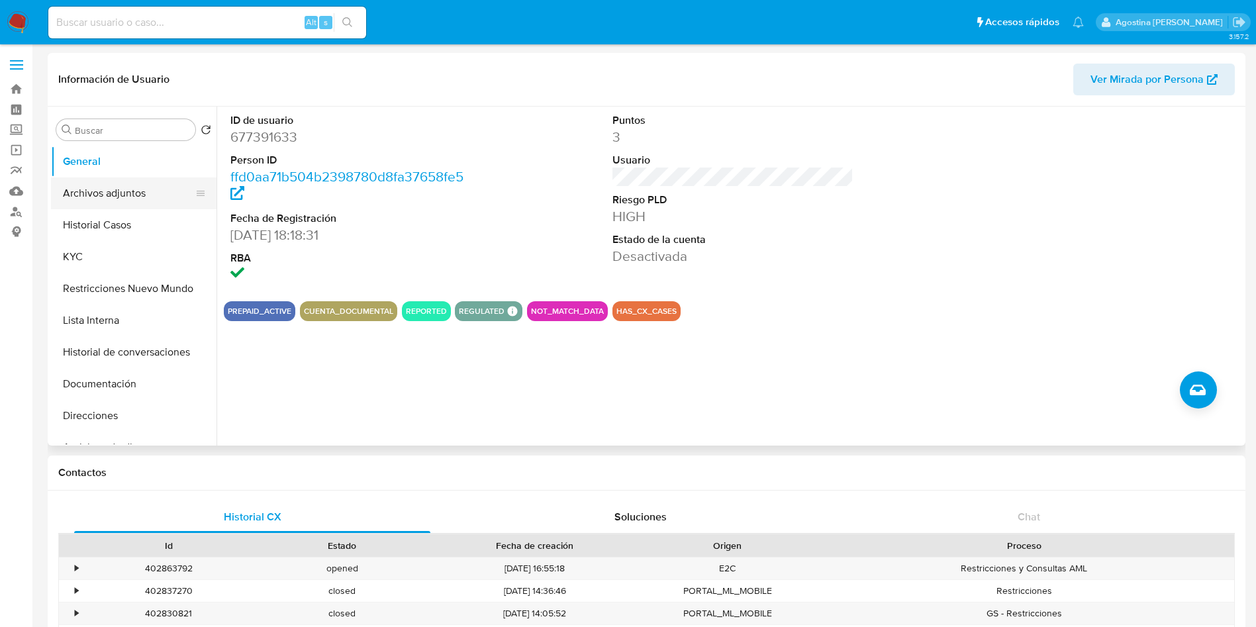
click at [96, 203] on button "Archivos adjuntos" at bounding box center [128, 193] width 155 height 32
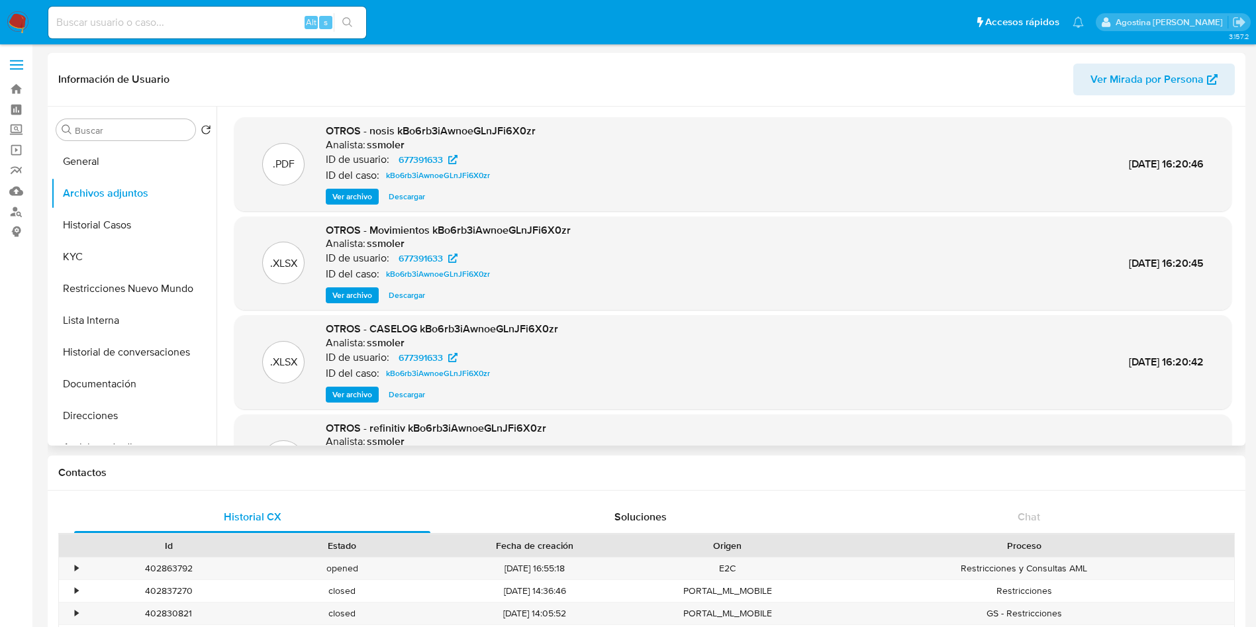
click at [366, 392] on span "Ver archivo" at bounding box center [352, 394] width 40 height 13
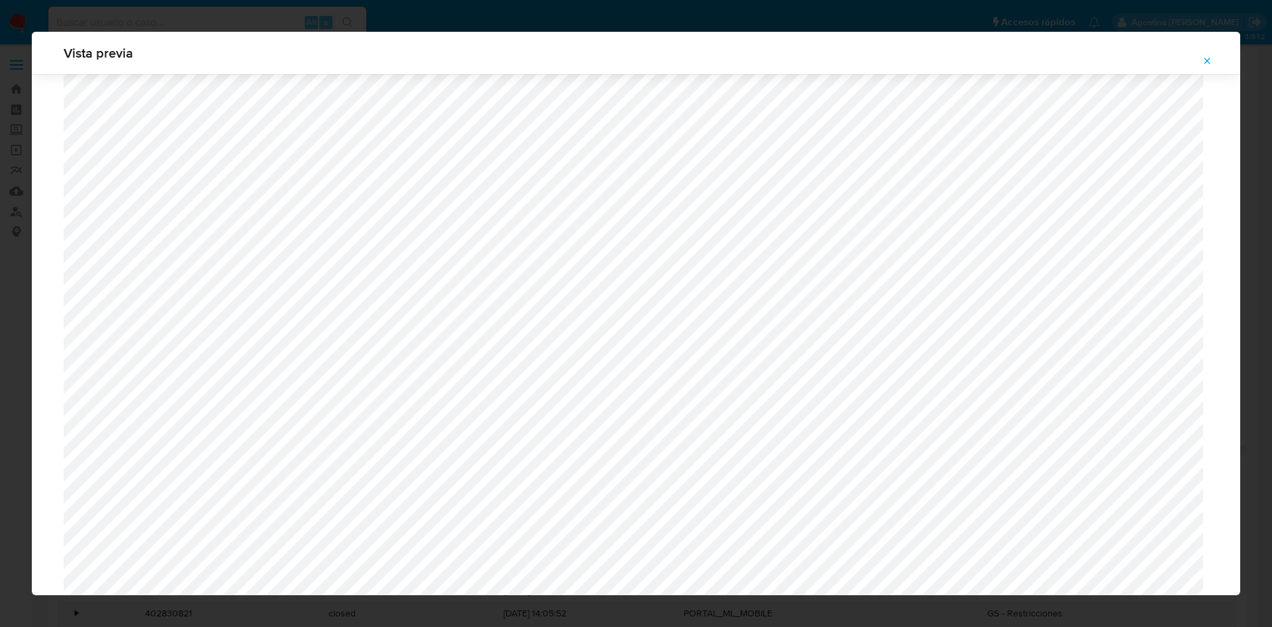
scroll to position [570, 0]
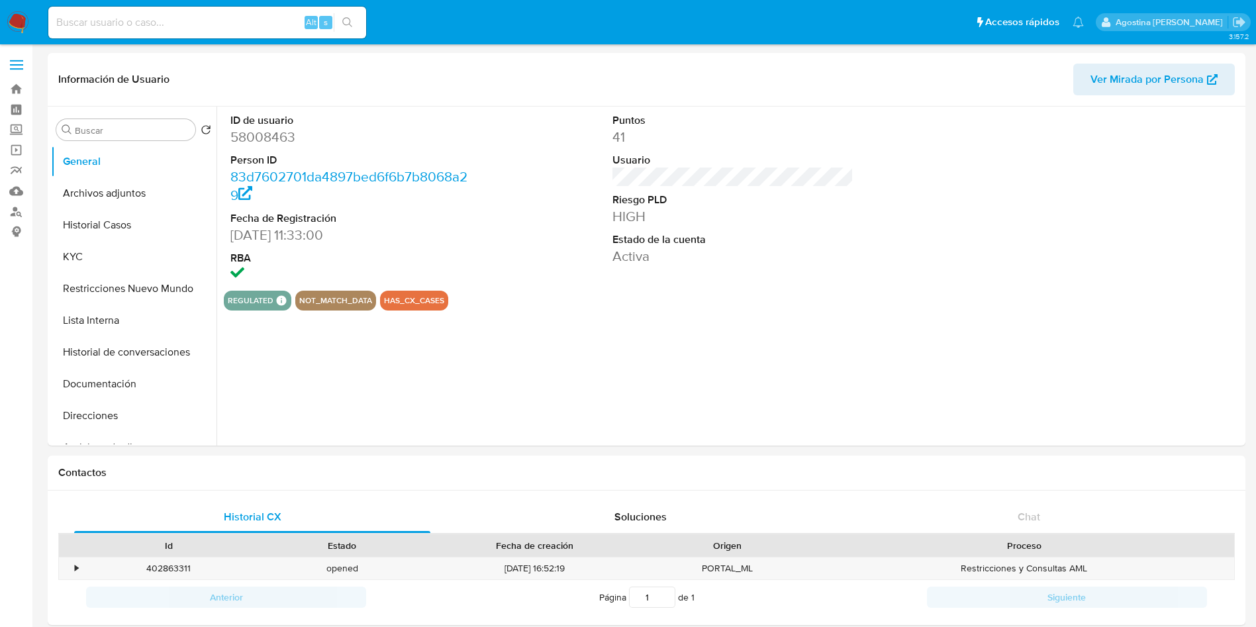
select select "10"
click at [142, 183] on button "Archivos adjuntos" at bounding box center [128, 193] width 155 height 32
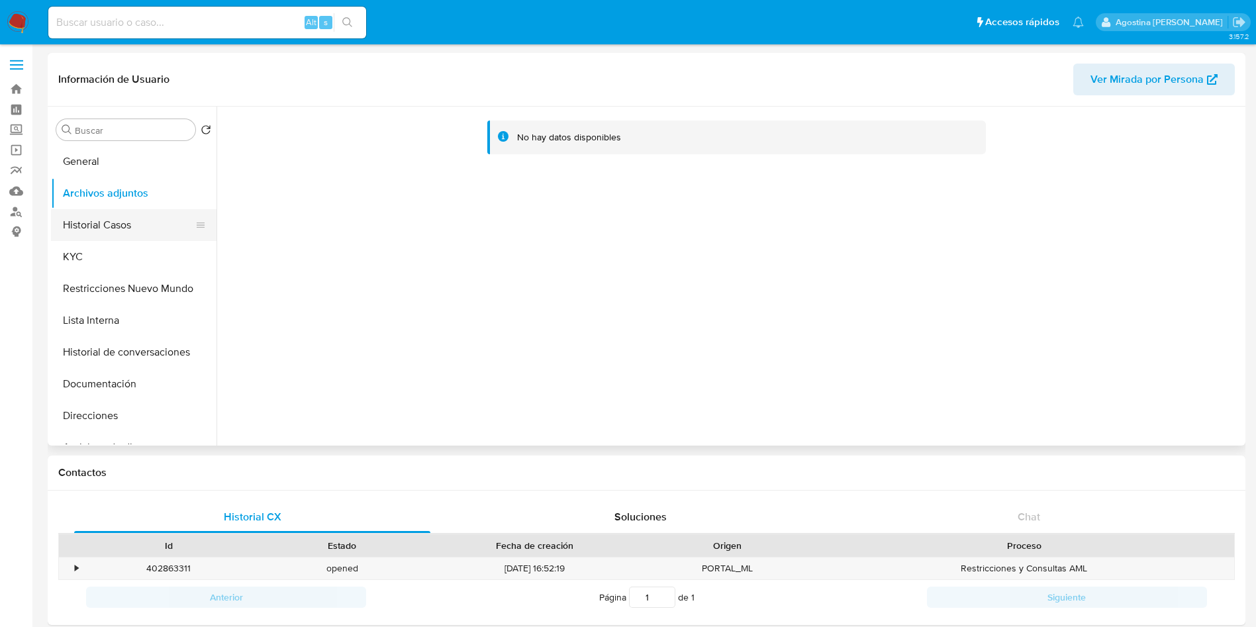
click at [122, 211] on button "Historial Casos" at bounding box center [128, 225] width 155 height 32
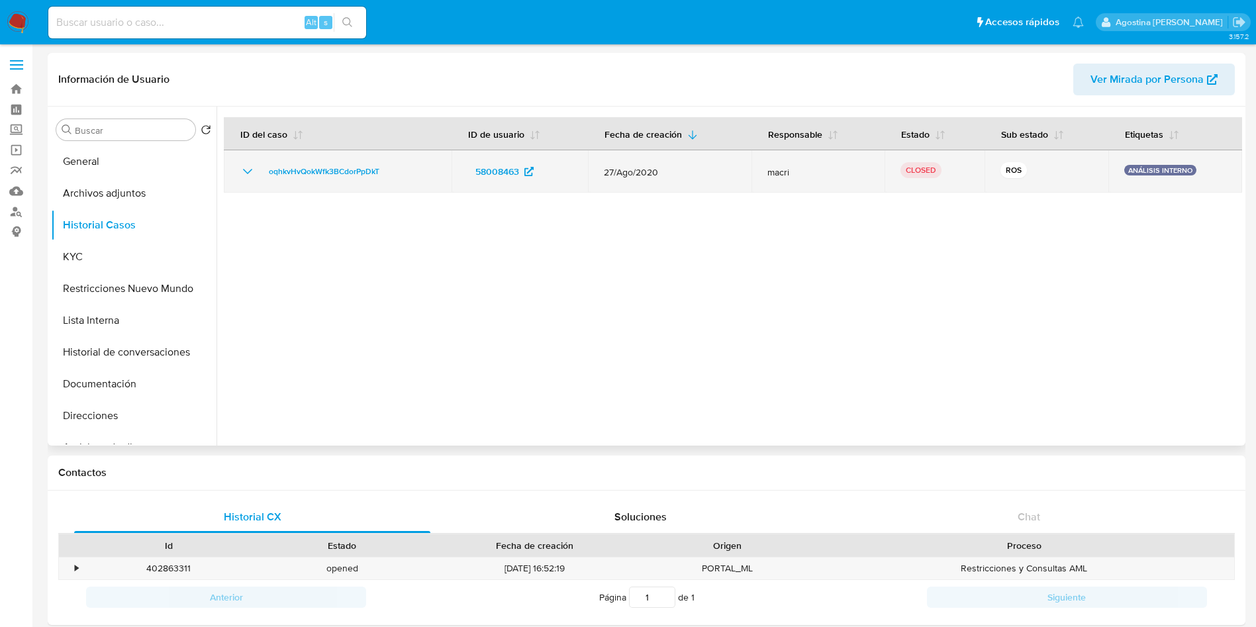
click at [246, 181] on td "oqhkvHvQokWfk3BCdorPpDkT" at bounding box center [338, 171] width 228 height 42
click at [247, 174] on icon "Mostrar/Ocultar" at bounding box center [248, 172] width 16 height 16
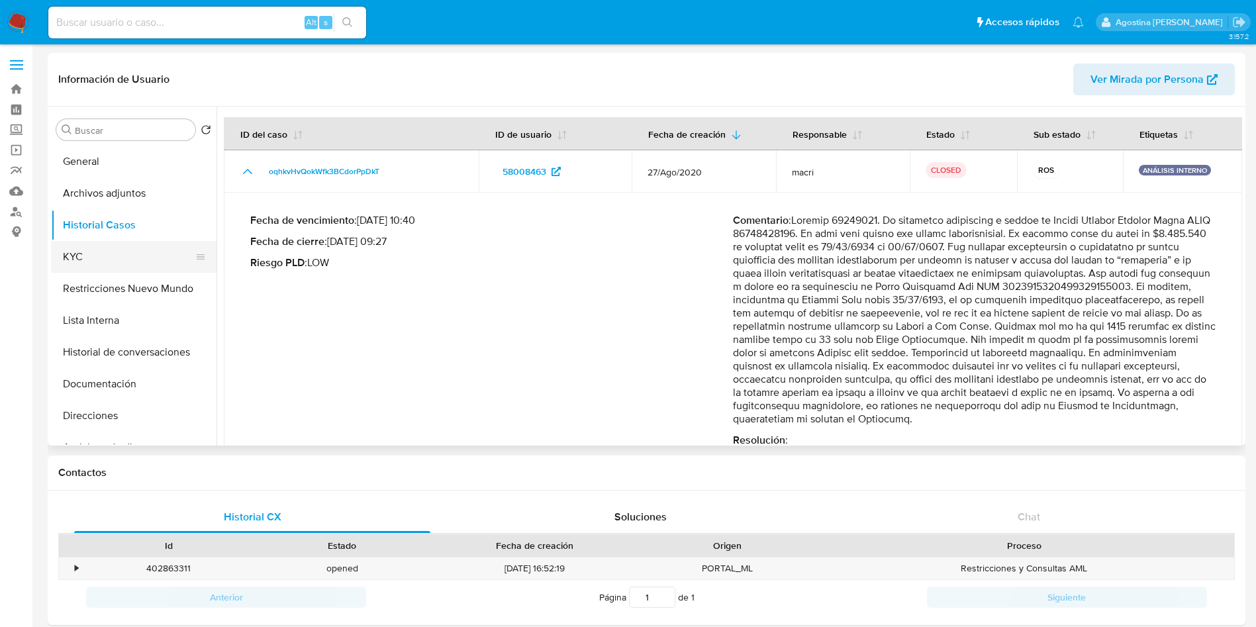
click at [141, 270] on button "KYC" at bounding box center [128, 257] width 155 height 32
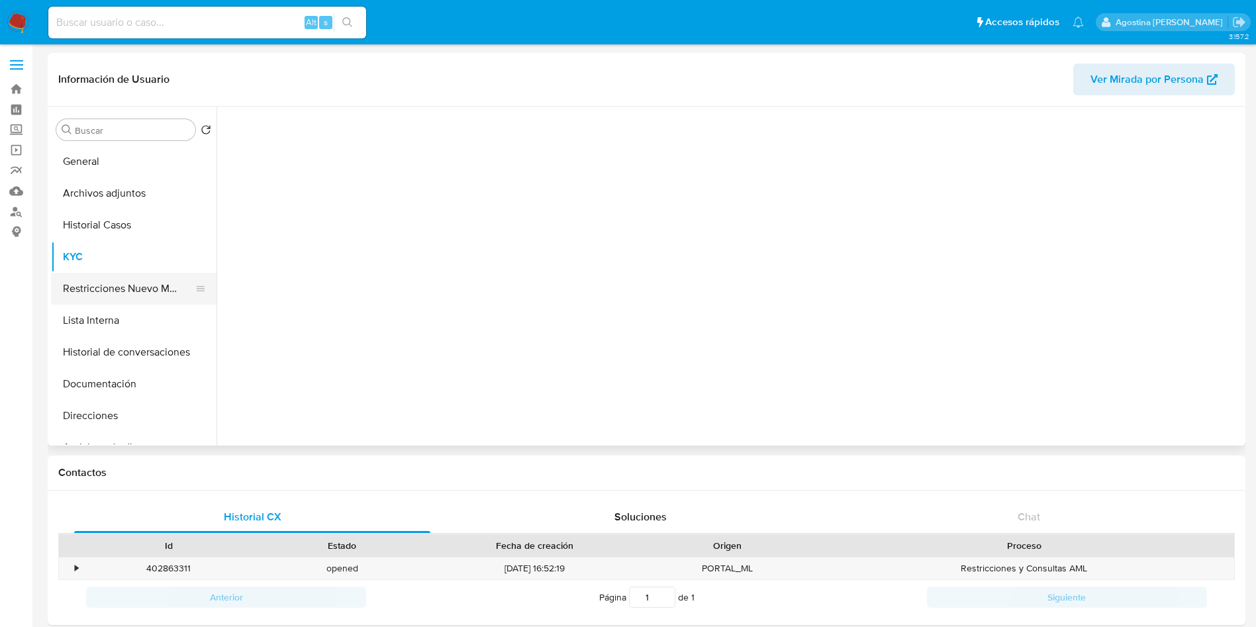
click at [140, 276] on button "Restricciones Nuevo Mundo" at bounding box center [128, 289] width 155 height 32
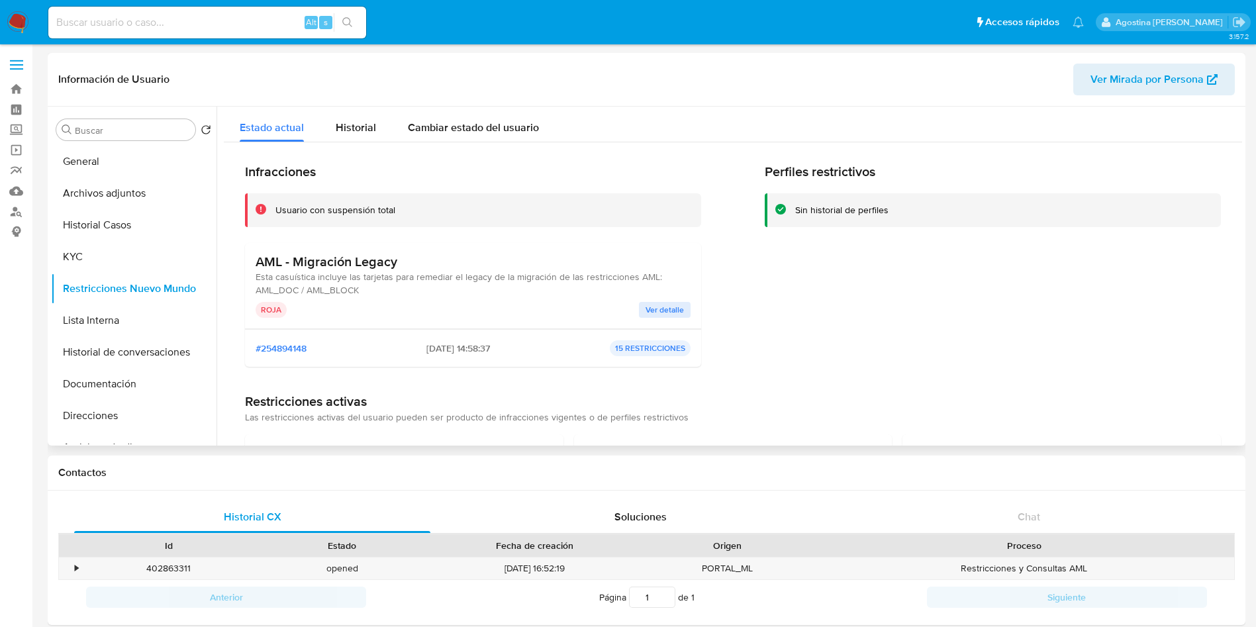
scroll to position [199, 0]
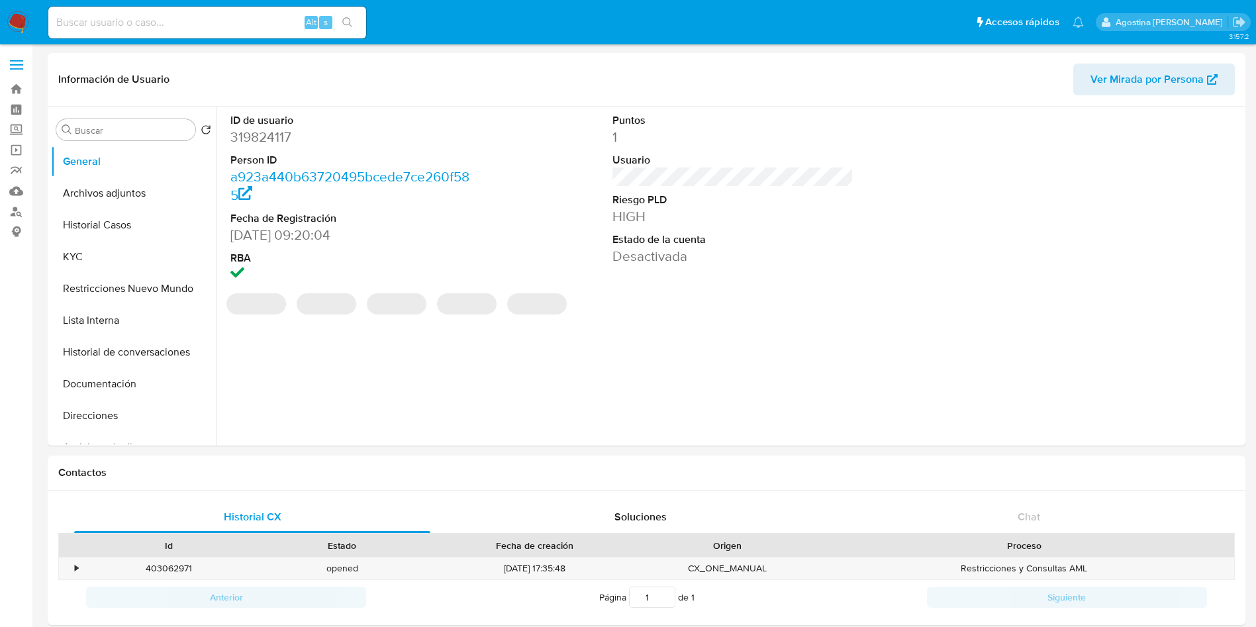
select select "10"
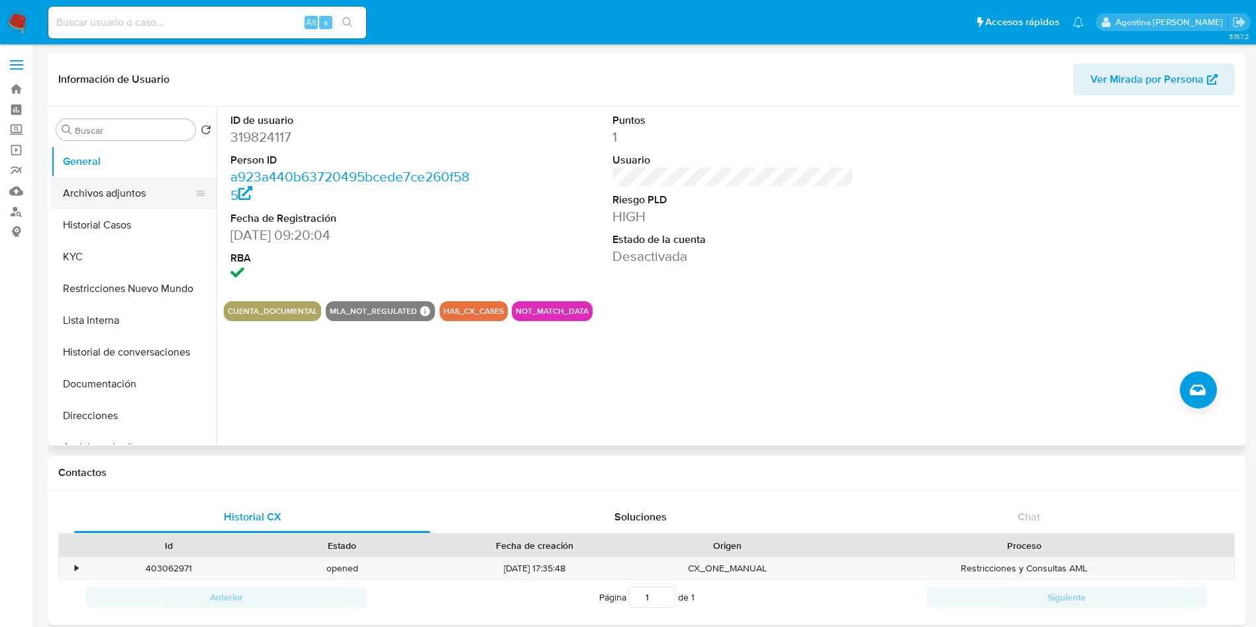
click at [133, 197] on button "Archivos adjuntos" at bounding box center [128, 193] width 155 height 32
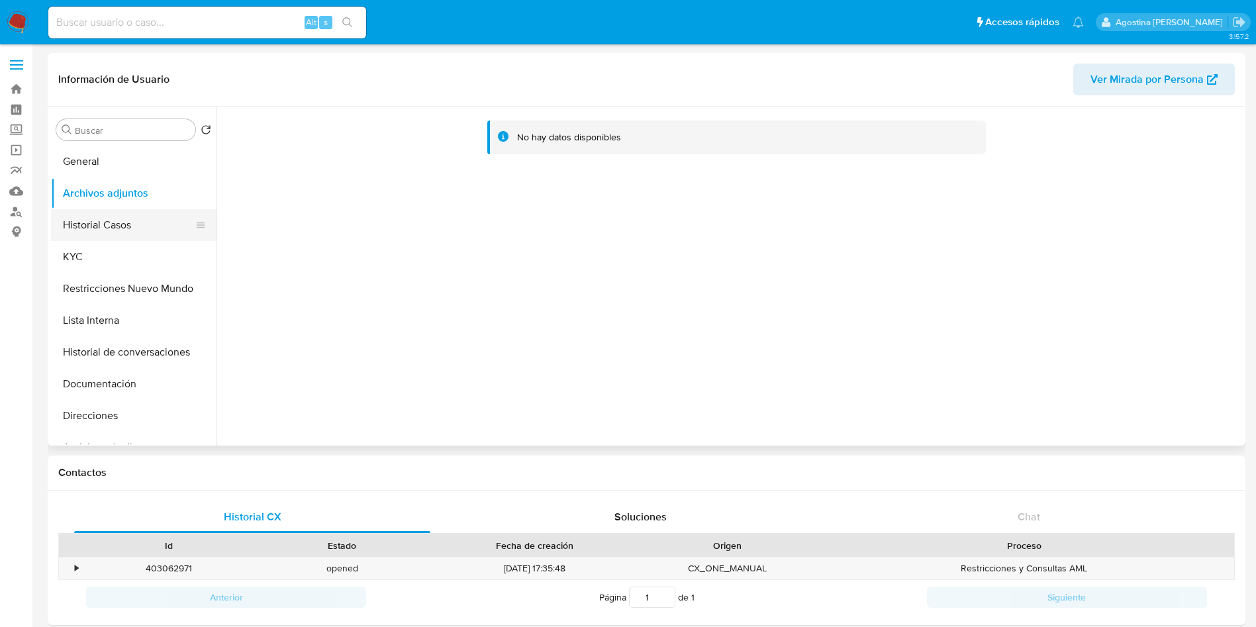
click at [134, 230] on button "Historial Casos" at bounding box center [128, 225] width 155 height 32
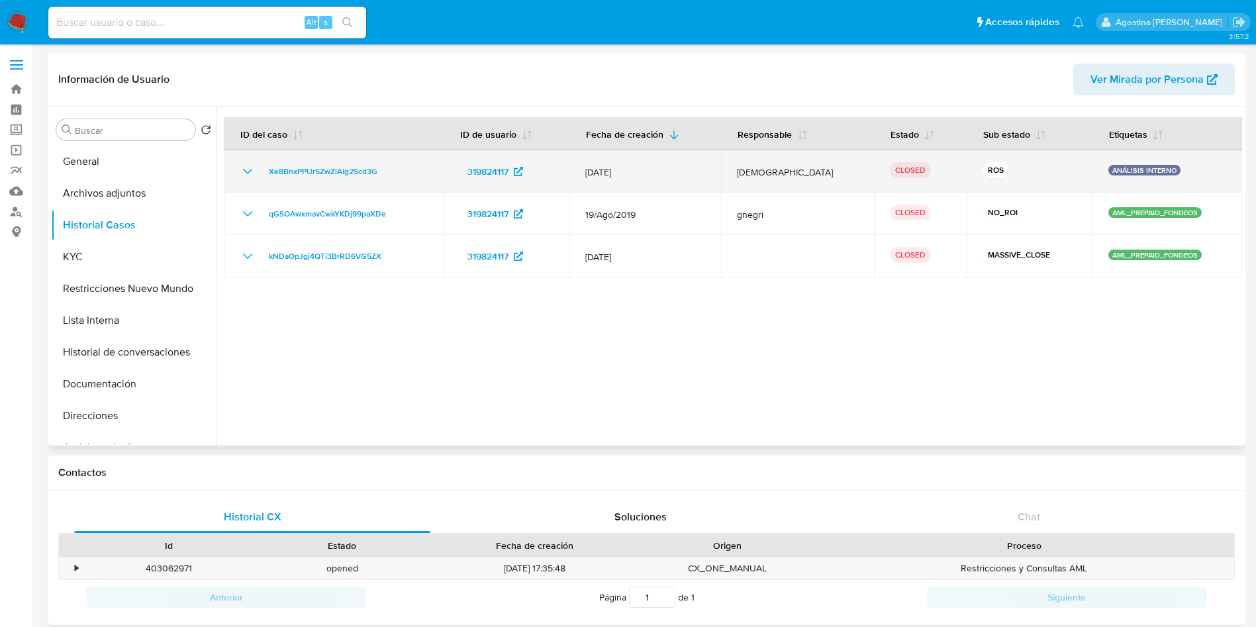
click at [250, 165] on icon "Mostrar/Ocultar" at bounding box center [248, 172] width 16 height 16
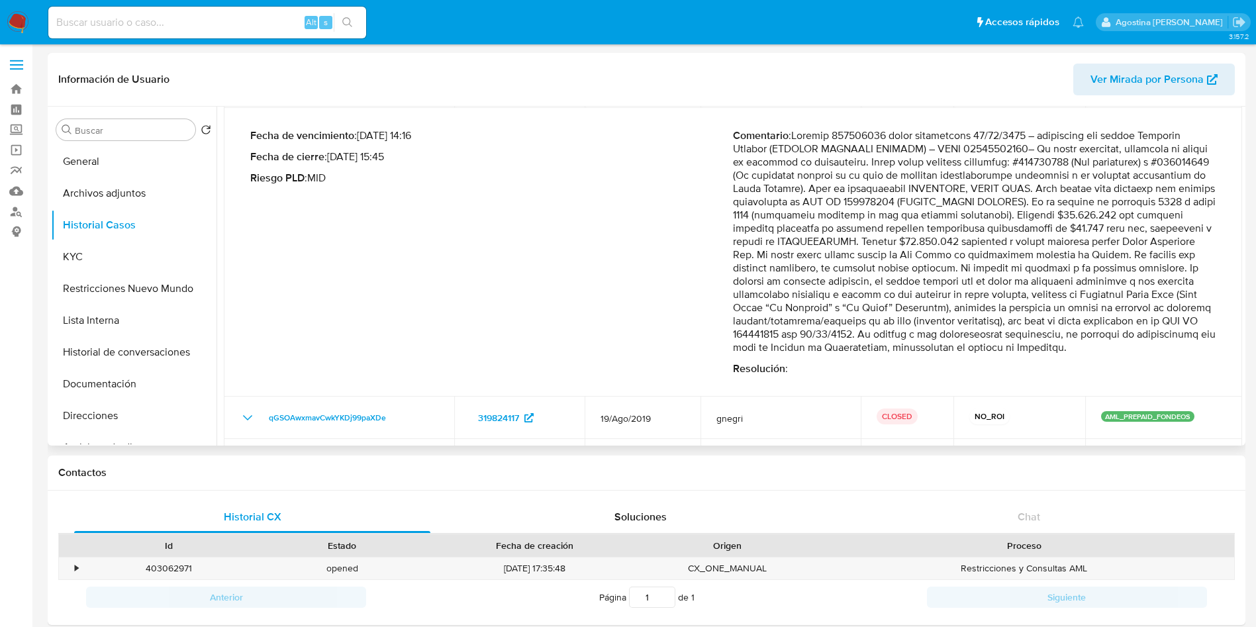
scroll to position [99, 0]
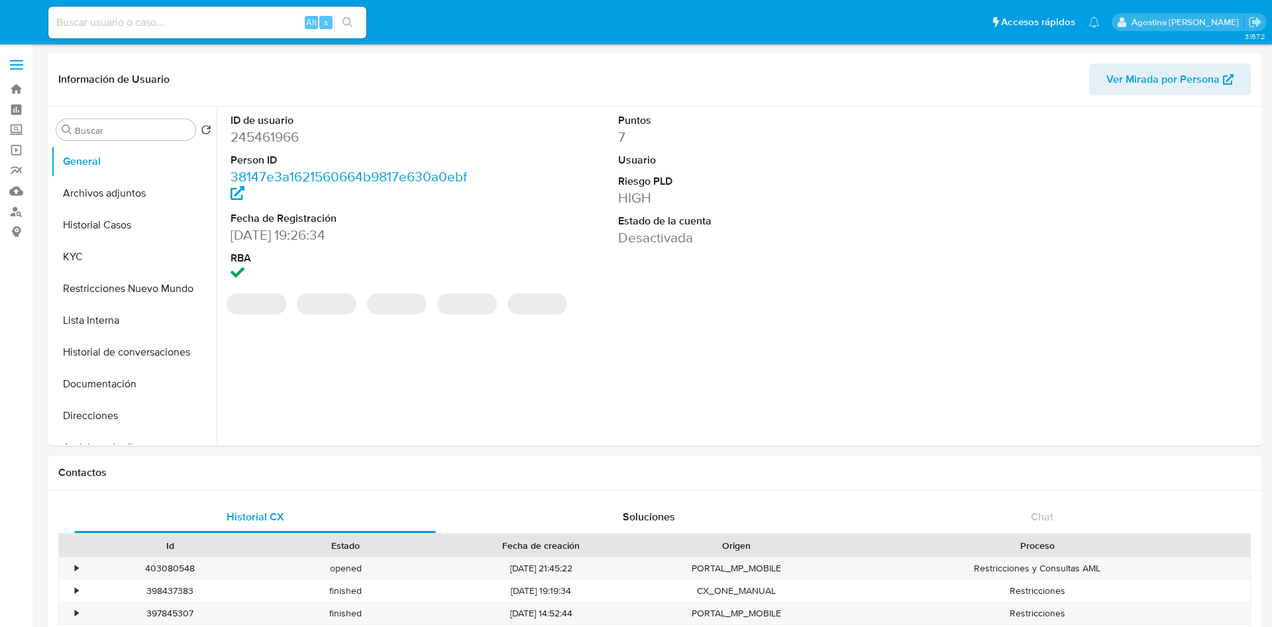
select select "10"
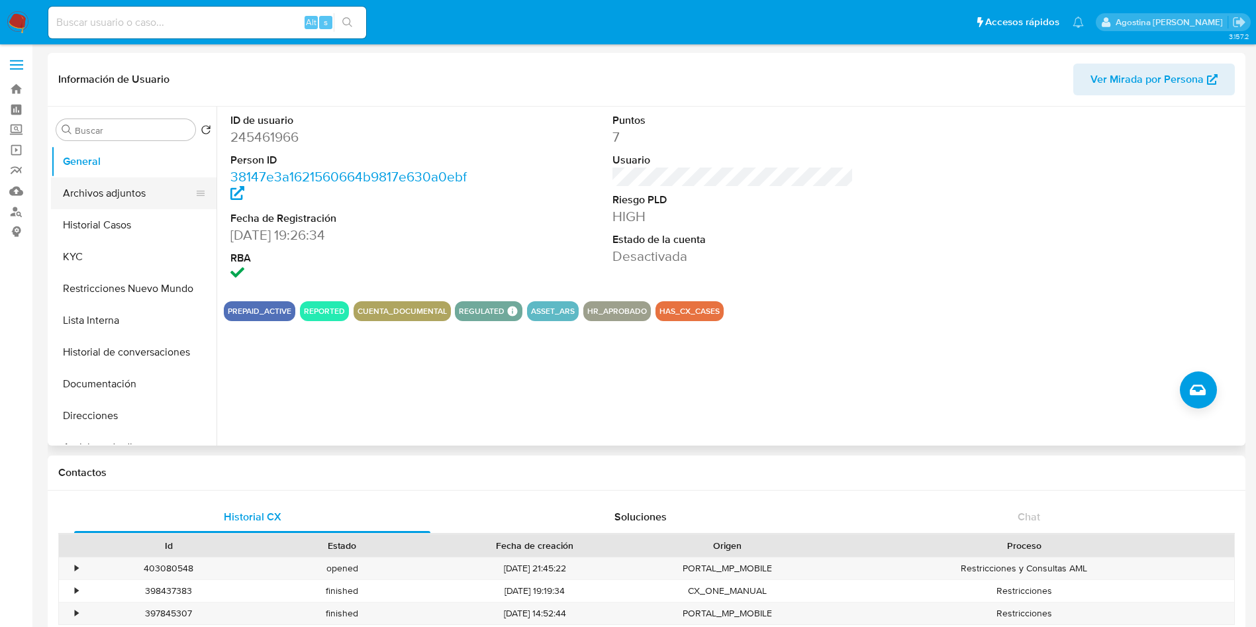
click at [126, 195] on button "Archivos adjuntos" at bounding box center [128, 193] width 155 height 32
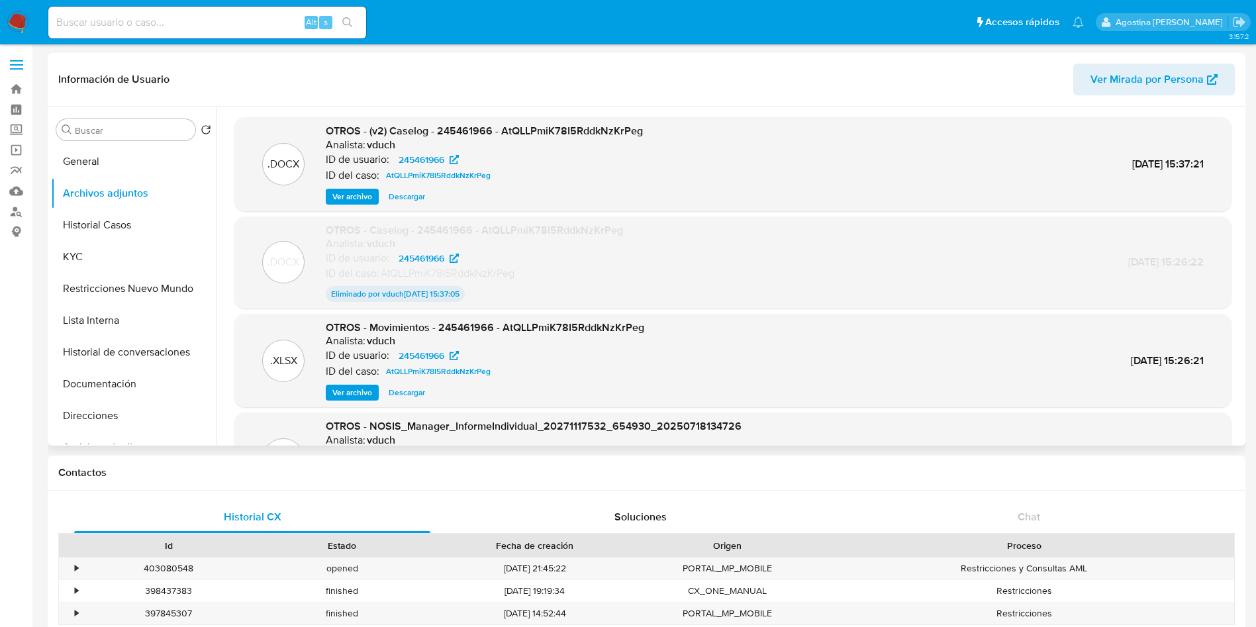
click at [369, 193] on span "Ver archivo" at bounding box center [352, 196] width 40 height 13
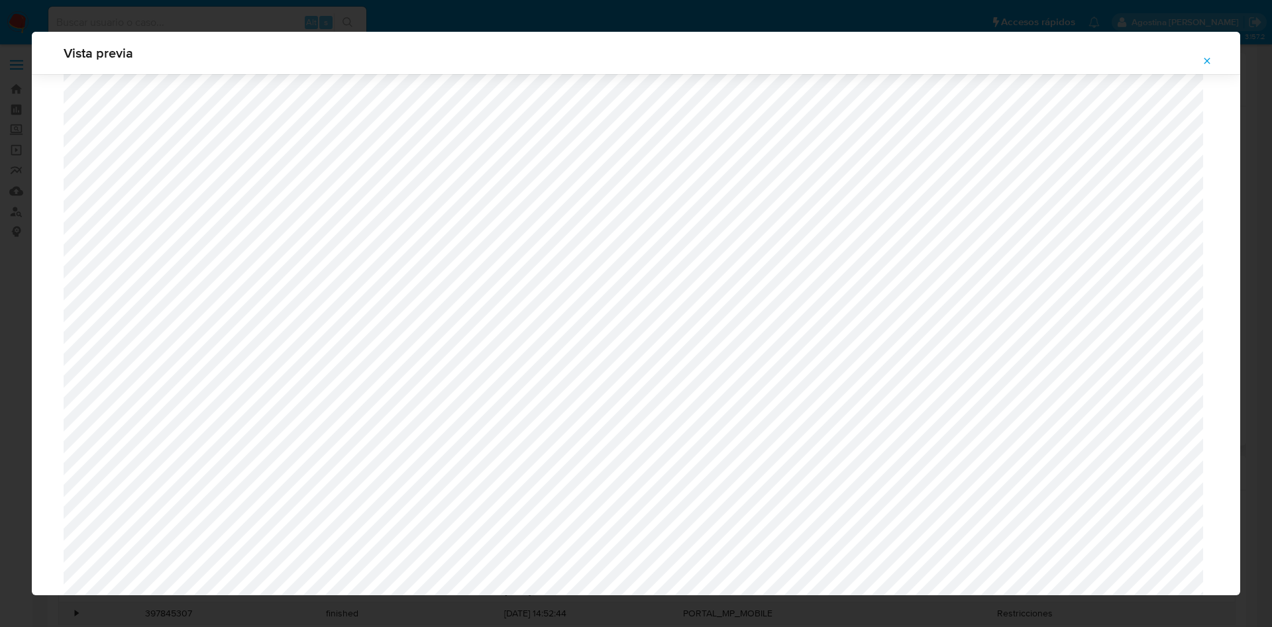
scroll to position [1166, 0]
click at [1207, 60] on icon "Attachment preview" at bounding box center [1207, 61] width 6 height 6
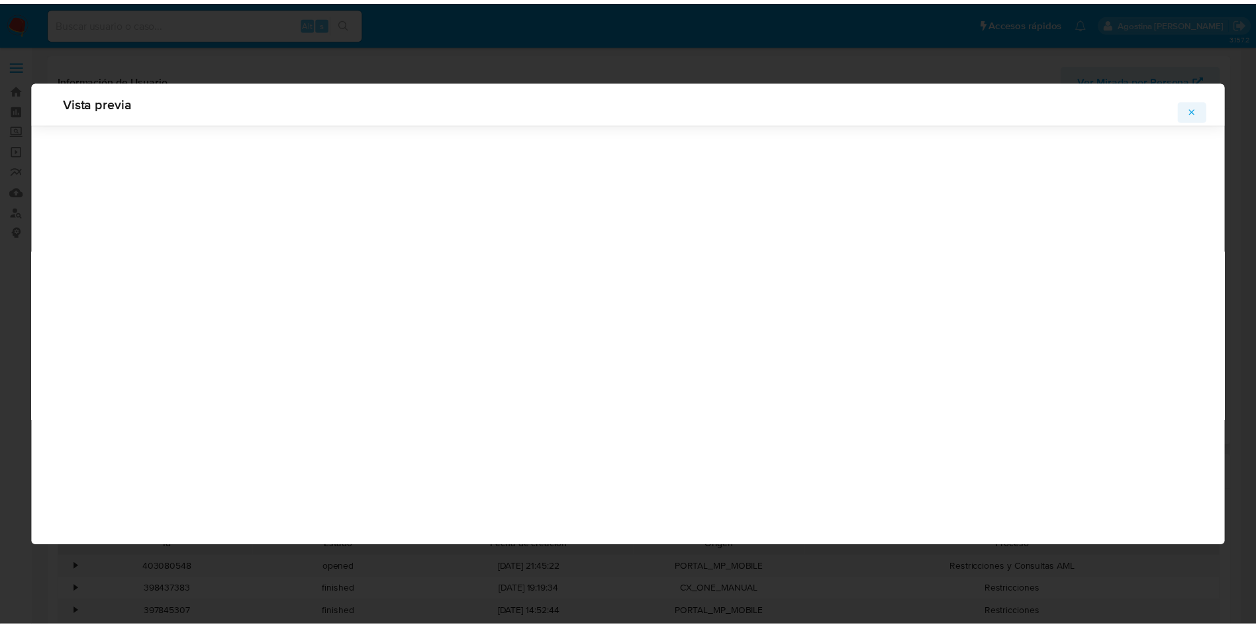
scroll to position [0, 0]
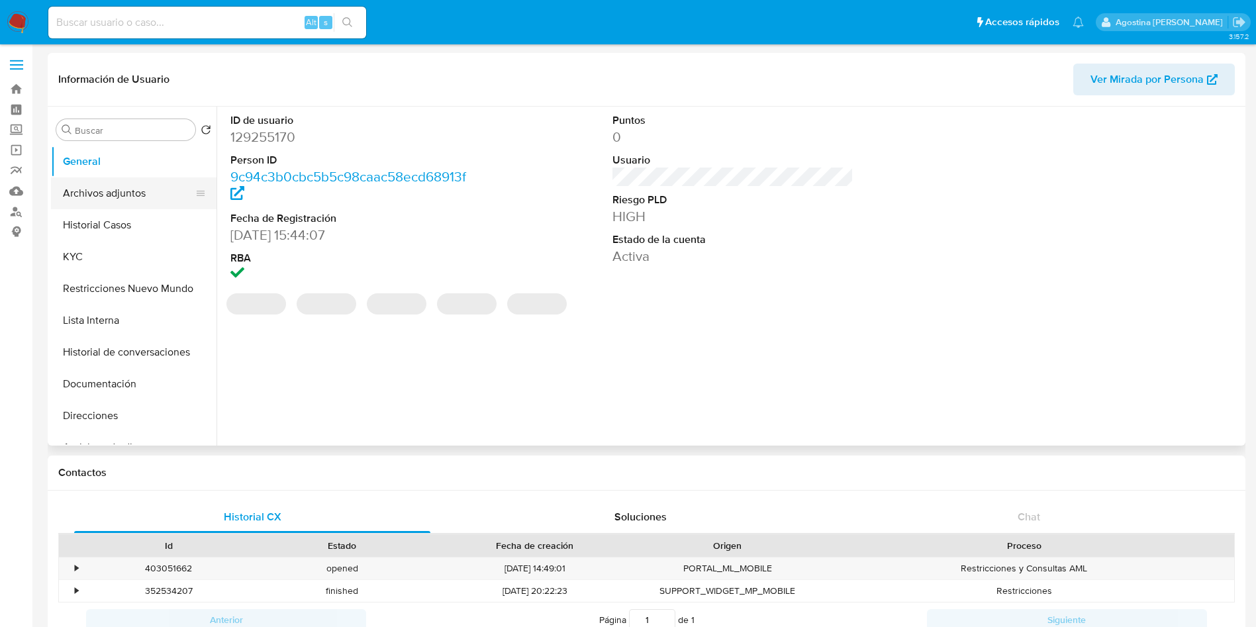
select select "10"
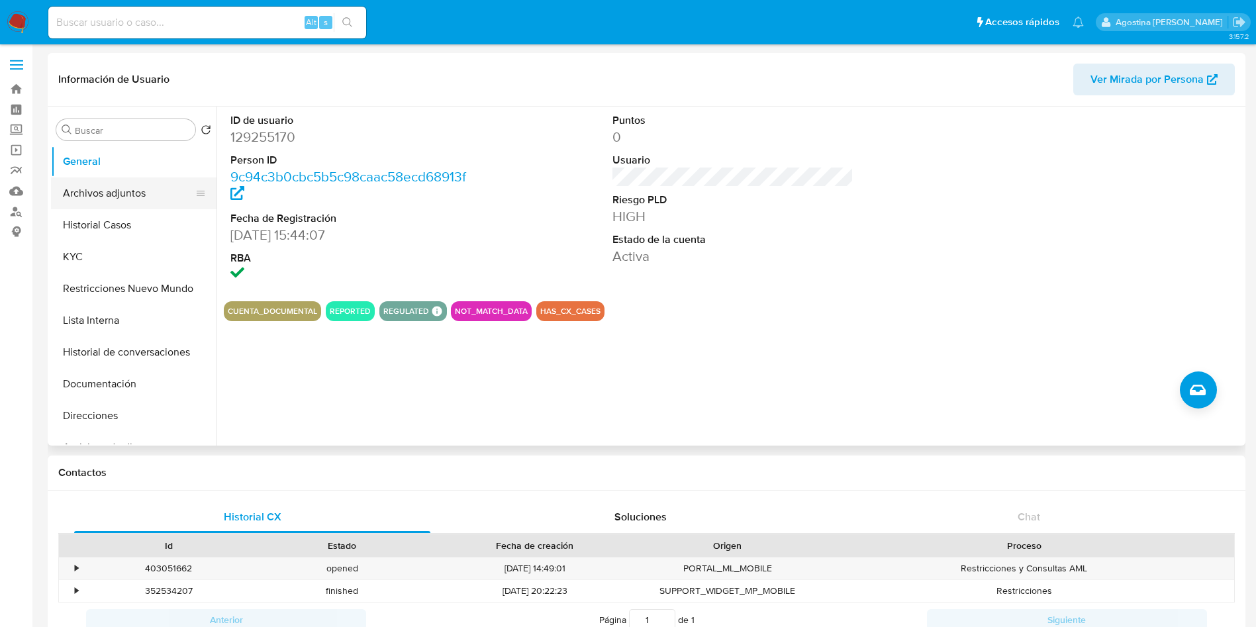
click at [143, 187] on button "Archivos adjuntos" at bounding box center [128, 193] width 155 height 32
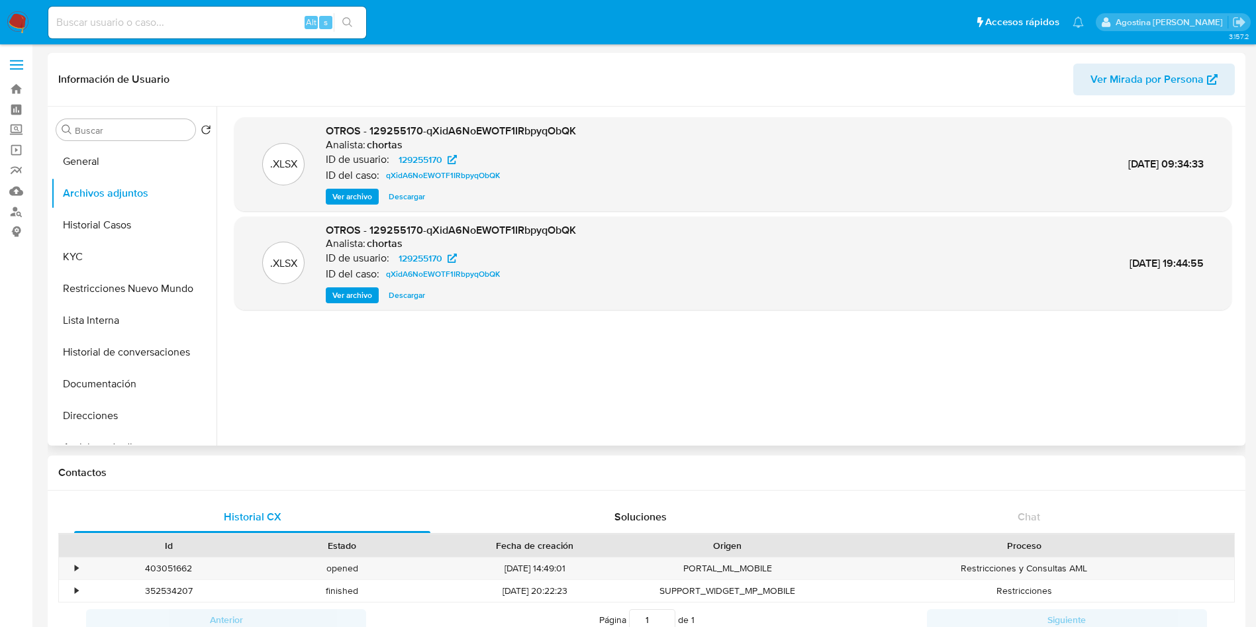
click at [361, 193] on span "Ver archivo" at bounding box center [352, 196] width 40 height 13
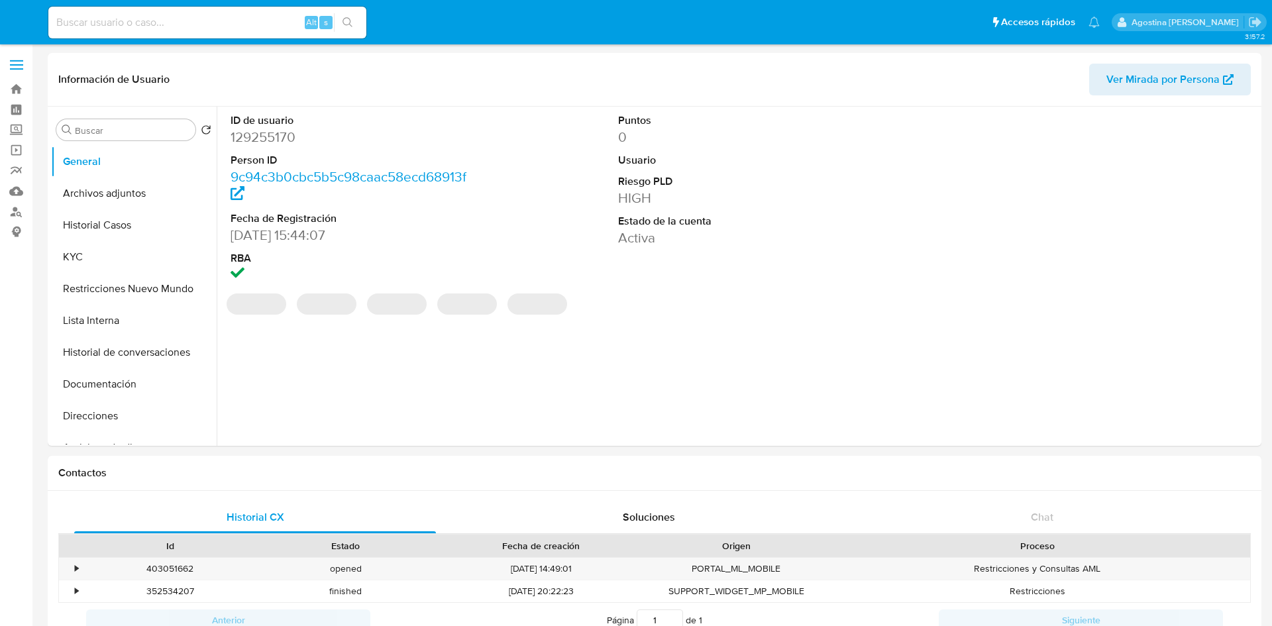
select select "10"
